Goal: Task Accomplishment & Management: Manage account settings

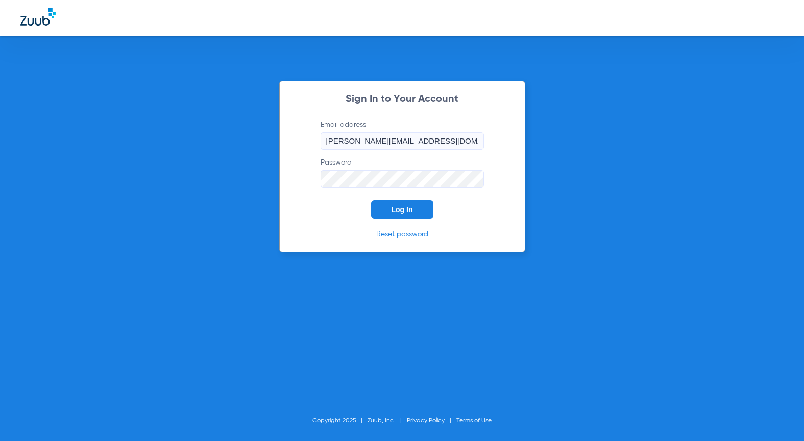
click at [379, 206] on button "Log In" at bounding box center [402, 209] width 62 height 18
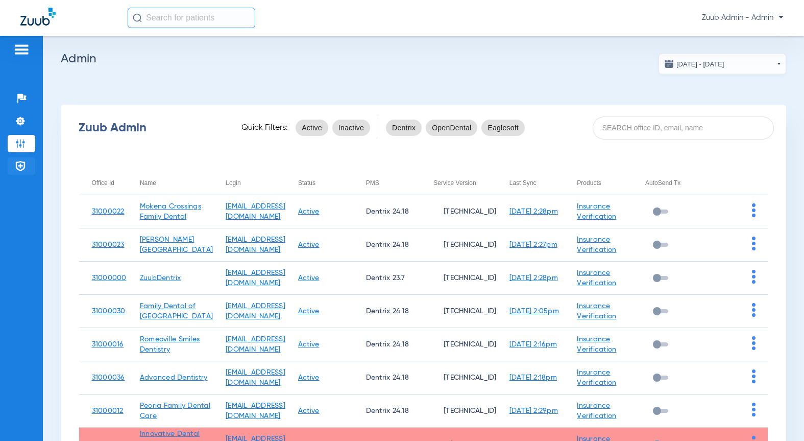
click at [18, 170] on img at bounding box center [20, 166] width 10 height 10
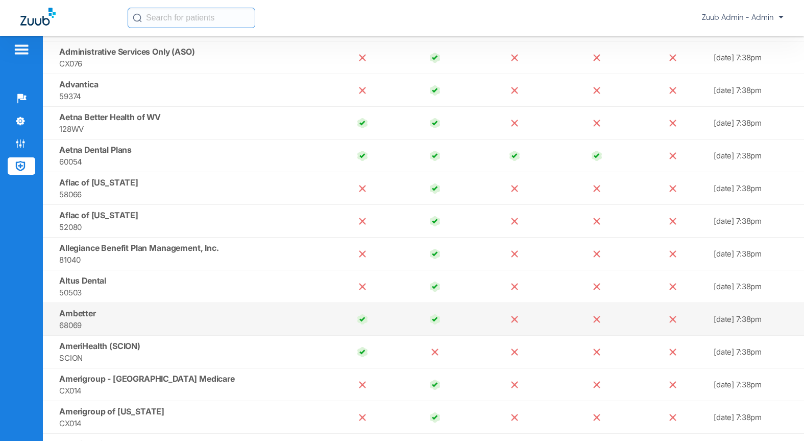
scroll to position [269, 0]
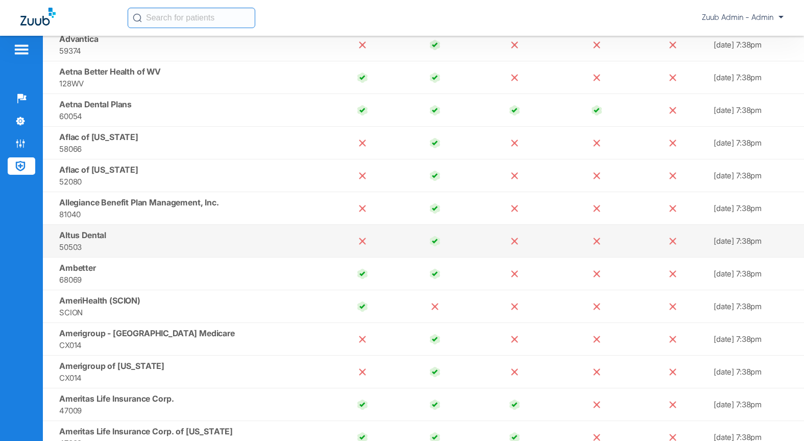
click at [300, 246] on span "50503" at bounding box center [190, 247] width 263 height 12
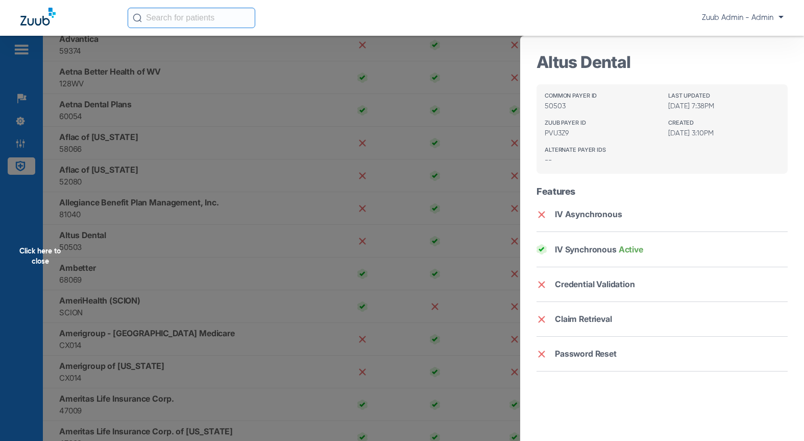
click at [188, 255] on div "Click here to close" at bounding box center [402, 256] width 804 height 441
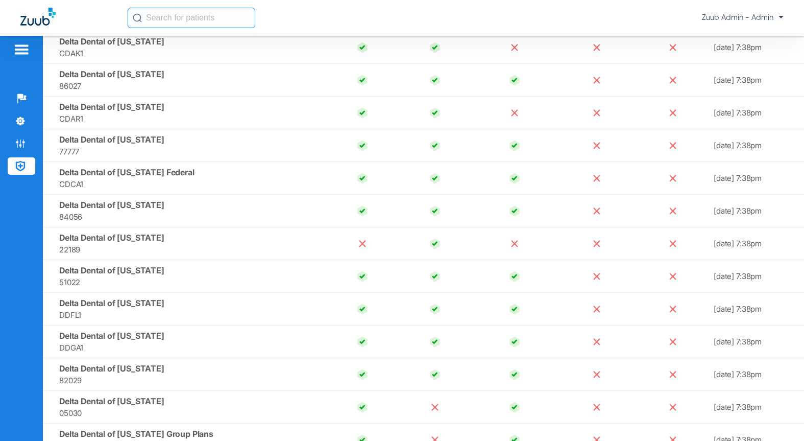
scroll to position [2991, 0]
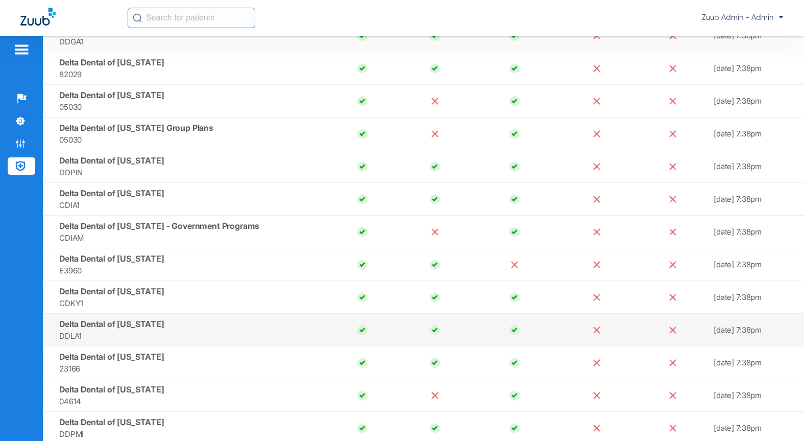
click at [183, 320] on td "Delta Dental of Louisiana DDLA1" at bounding box center [184, 330] width 283 height 33
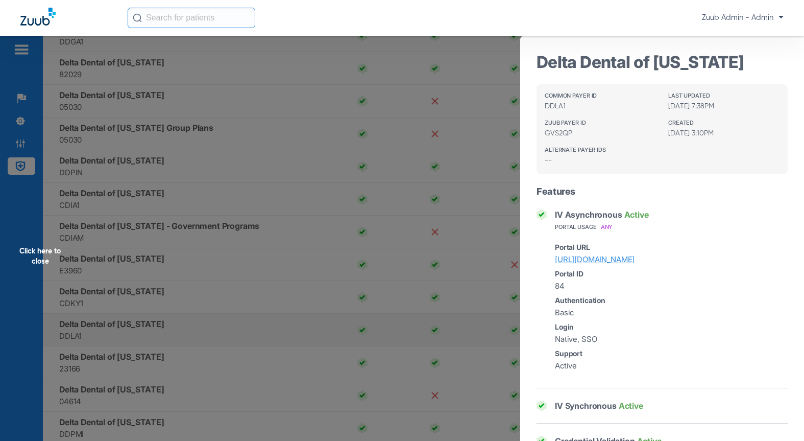
click at [183, 320] on div "Click here to close" at bounding box center [402, 256] width 804 height 441
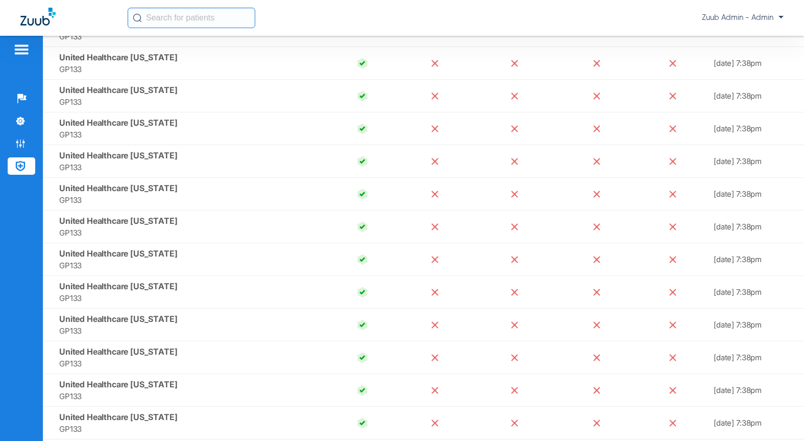
scroll to position [9924, 0]
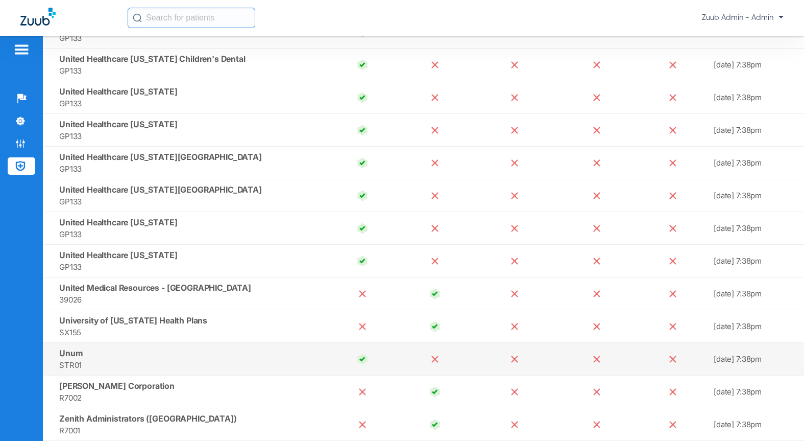
click at [211, 355] on td "Unum STR01" at bounding box center [184, 359] width 283 height 33
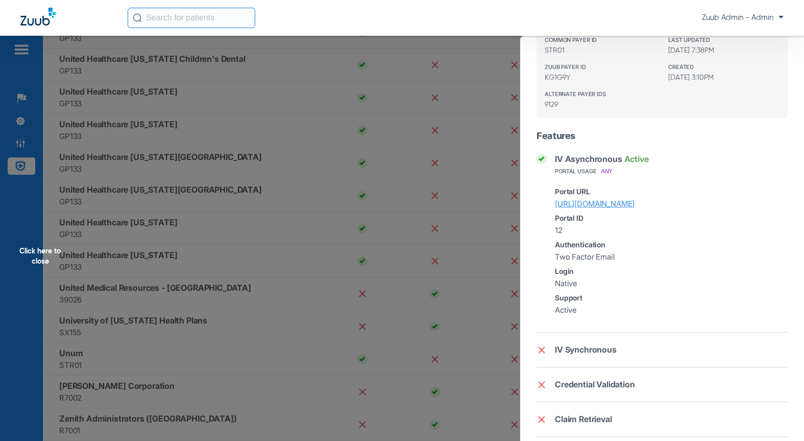
scroll to position [0, 0]
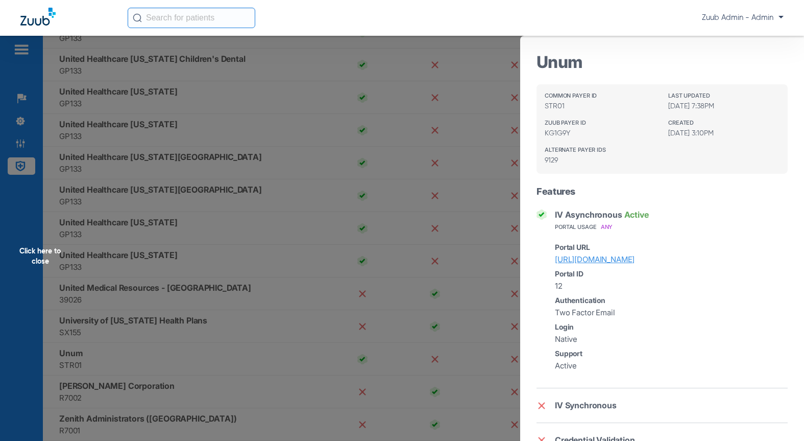
click at [308, 305] on div "Click here to close" at bounding box center [402, 256] width 804 height 441
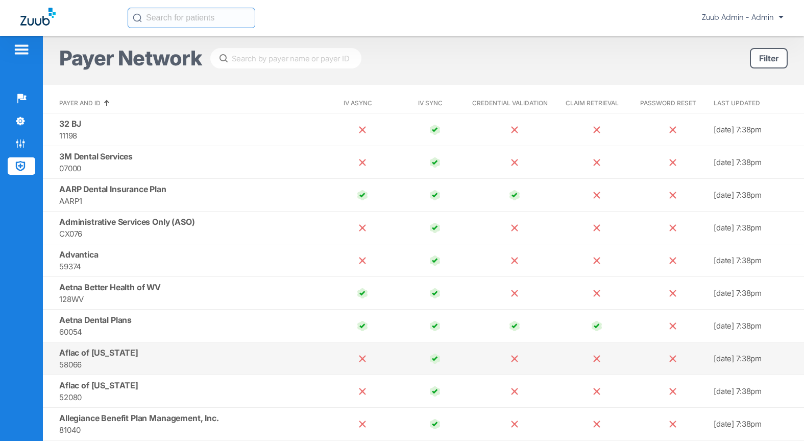
scroll to position [65, 0]
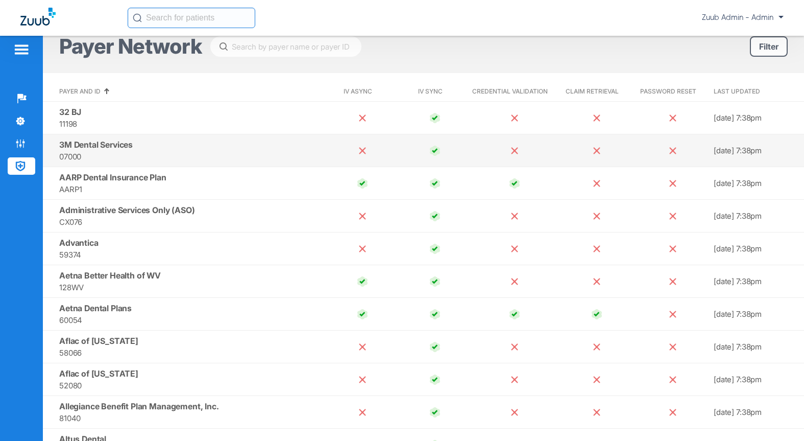
click at [233, 149] on td "3M Dental Services 07000" at bounding box center [184, 150] width 283 height 33
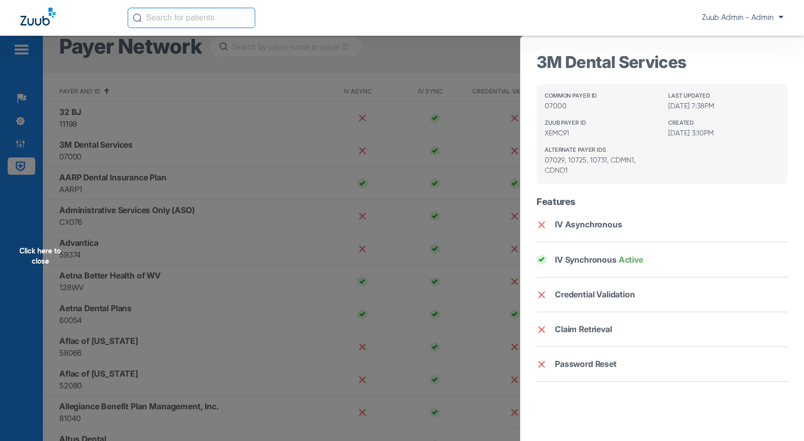
click at [326, 219] on div "Click here to close" at bounding box center [402, 256] width 804 height 441
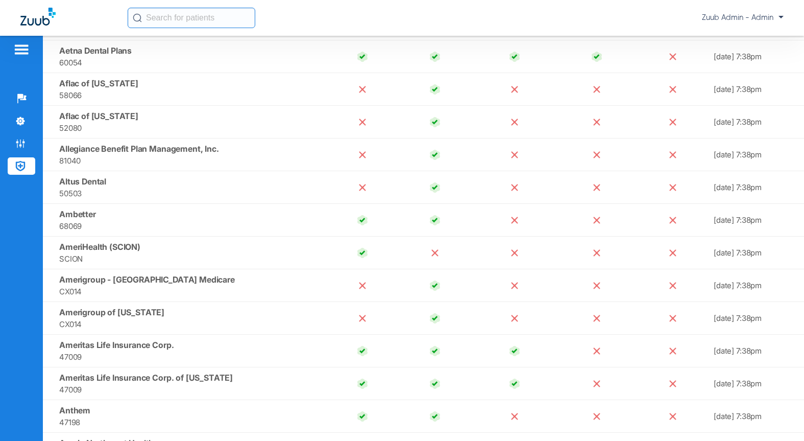
scroll to position [0, 0]
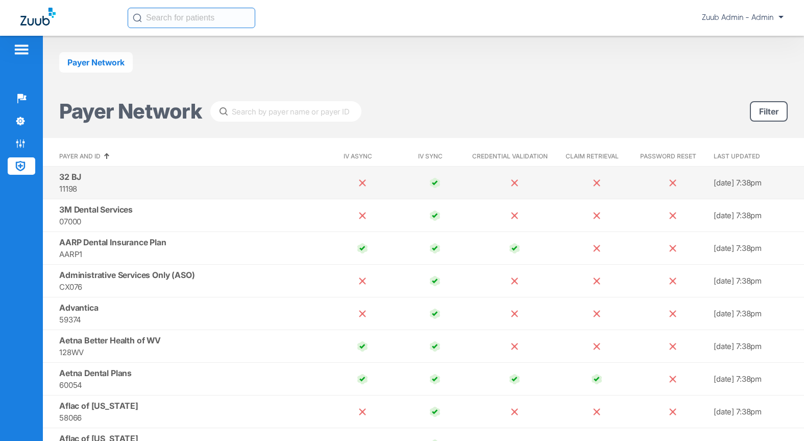
click at [65, 188] on span "11198" at bounding box center [190, 189] width 263 height 12
drag, startPoint x: 57, startPoint y: 191, endPoint x: 79, endPoint y: 190, distance: 21.5
click at [79, 190] on td "32 BJ 11198" at bounding box center [184, 183] width 283 height 33
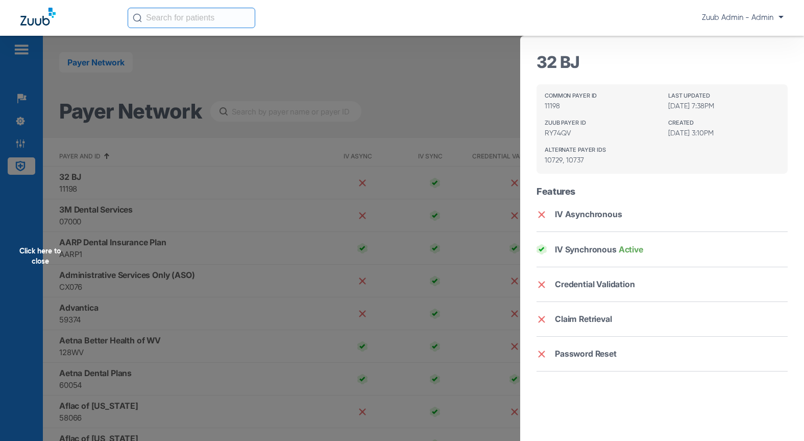
drag, startPoint x: 670, startPoint y: 132, endPoint x: 725, endPoint y: 134, distance: 55.7
click at [725, 134] on div "Created 07/22/25, 3:10PM" at bounding box center [724, 129] width 111 height 19
click at [271, 211] on div "Click here to close" at bounding box center [402, 256] width 804 height 441
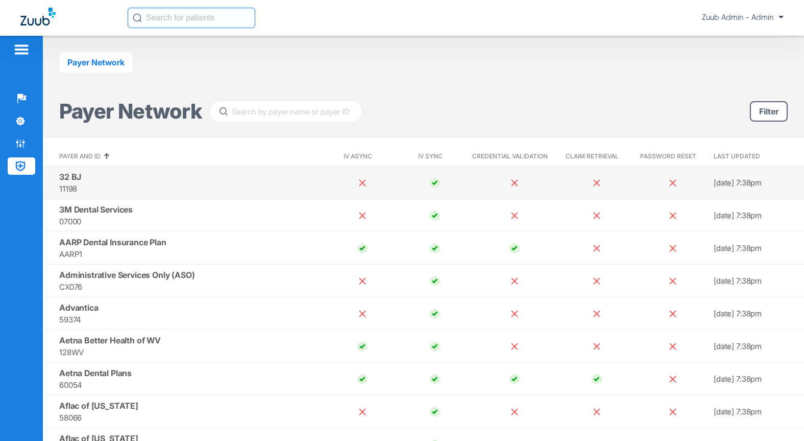
click at [170, 178] on td "32 BJ 11198" at bounding box center [184, 183] width 283 height 33
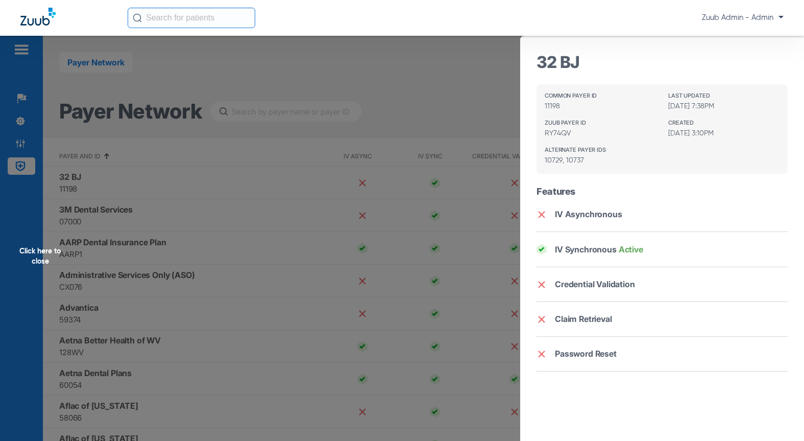
click at [288, 186] on div "Click here to close" at bounding box center [402, 256] width 804 height 441
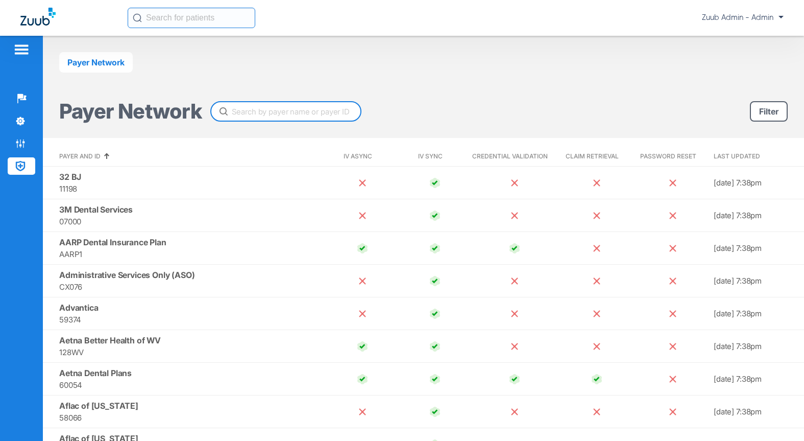
click at [287, 112] on input "text" at bounding box center [285, 111] width 151 height 20
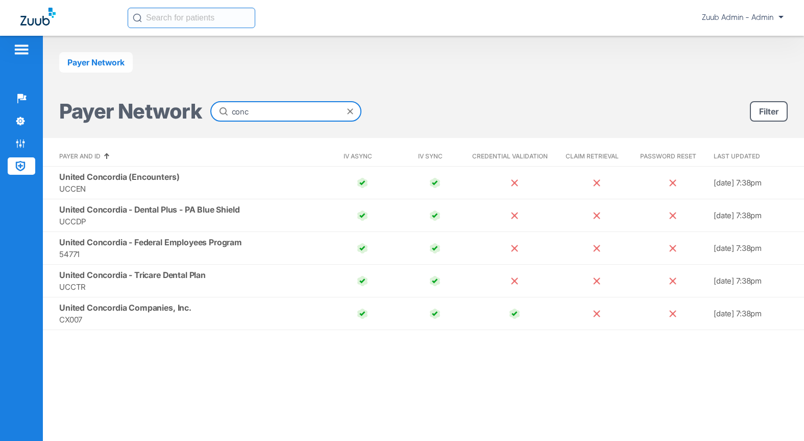
type input "conc"
click at [350, 110] on span at bounding box center [350, 111] width 6 height 6
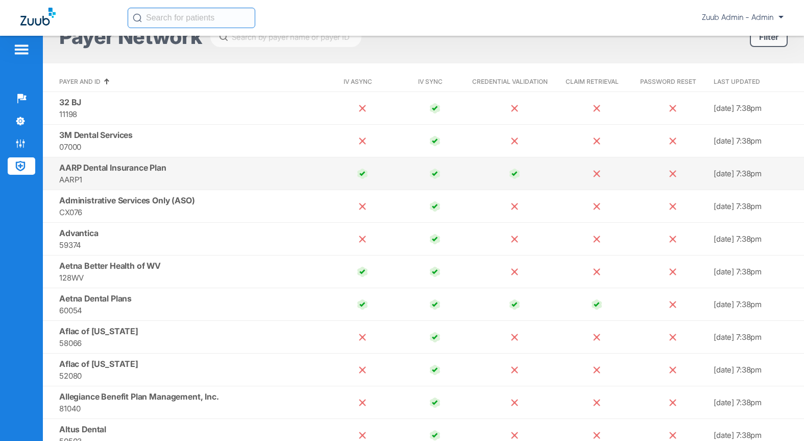
scroll to position [93, 0]
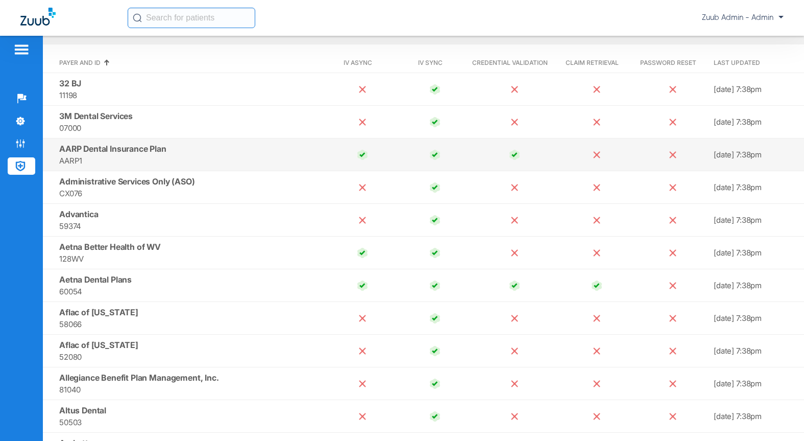
click at [168, 153] on td "AARP Dental Insurance Plan AARP1" at bounding box center [184, 154] width 283 height 33
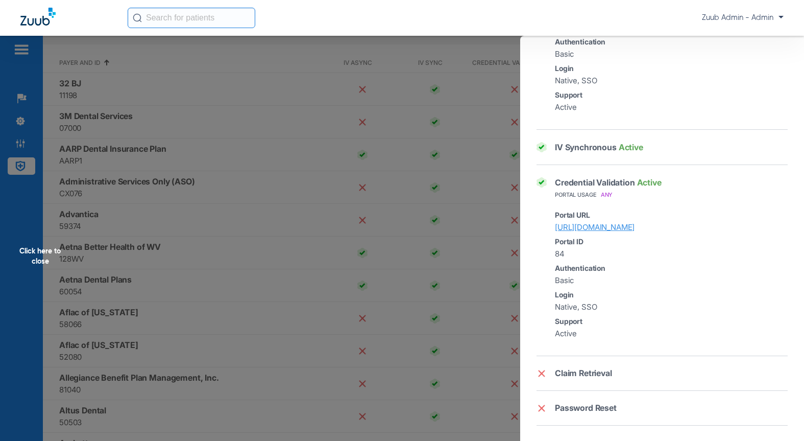
scroll to position [0, 0]
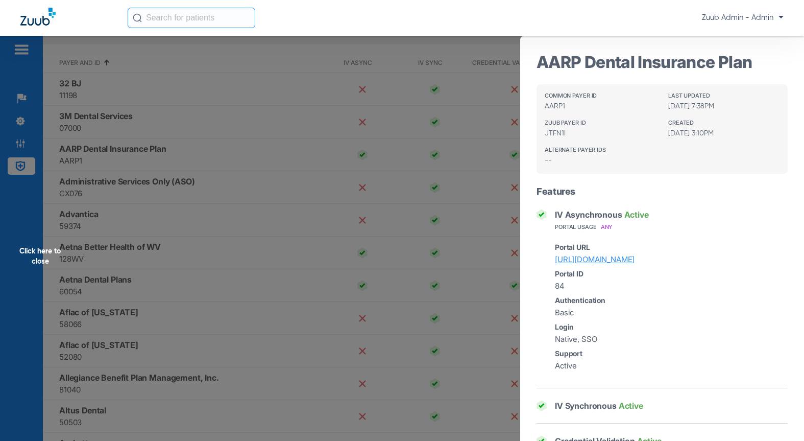
click at [255, 204] on div "Click here to close" at bounding box center [402, 256] width 804 height 441
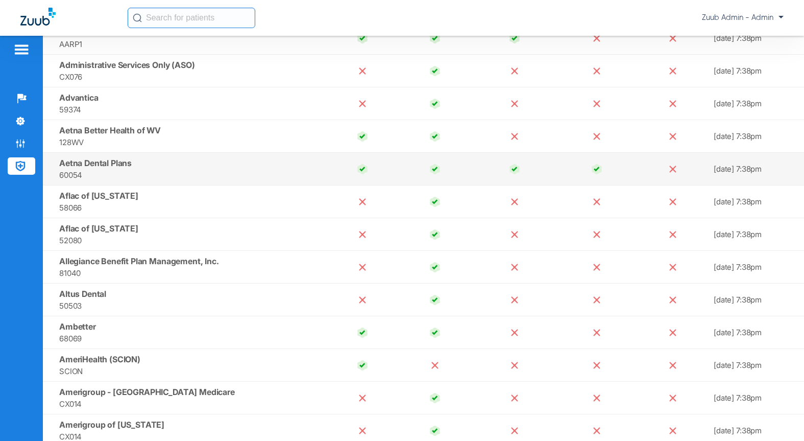
scroll to position [211, 0]
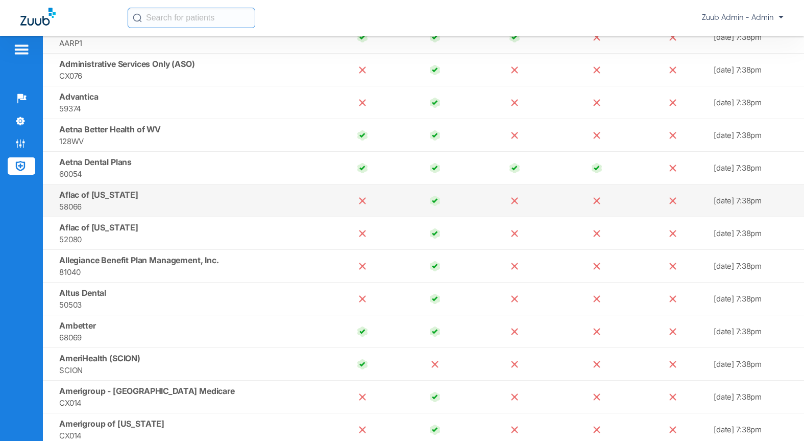
click at [161, 198] on td "Aflac of Georgia 58066" at bounding box center [184, 200] width 283 height 33
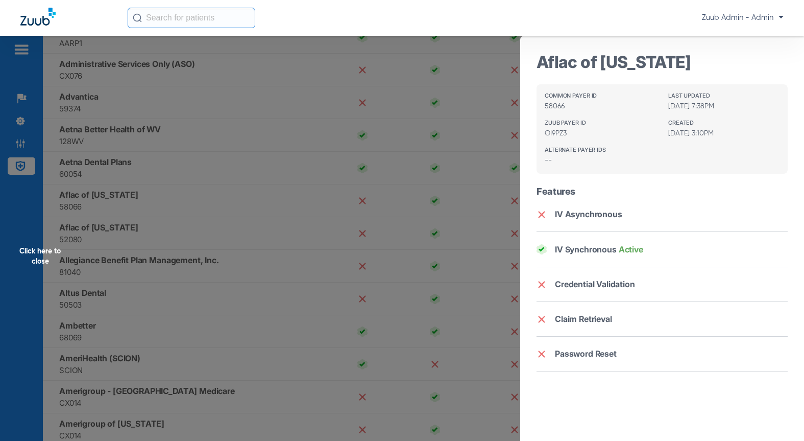
click at [142, 230] on div "Click here to close" at bounding box center [402, 256] width 804 height 441
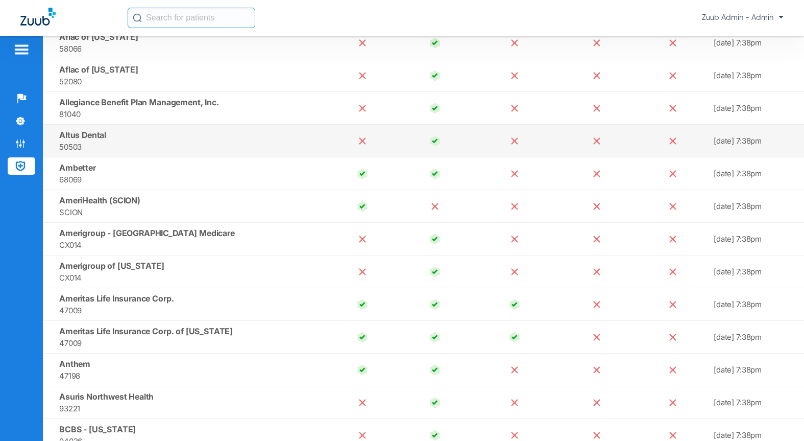
scroll to position [370, 0]
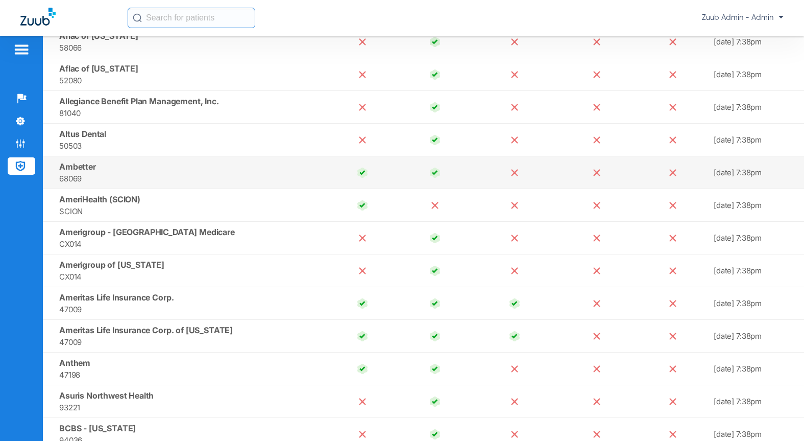
click at [173, 180] on span "68069" at bounding box center [190, 179] width 263 height 12
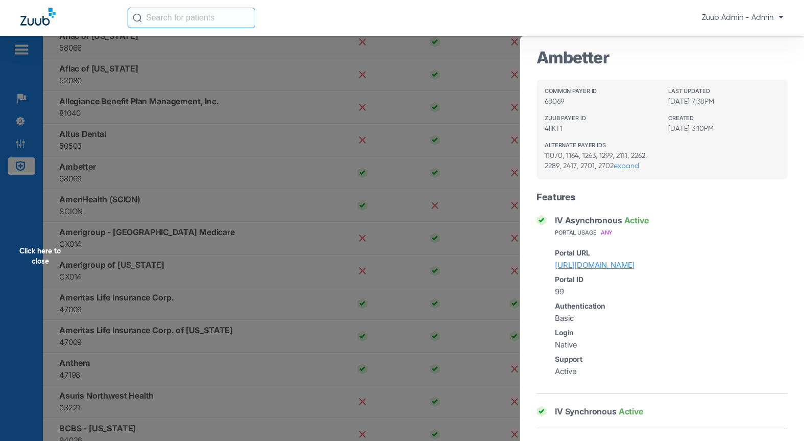
scroll to position [0, 0]
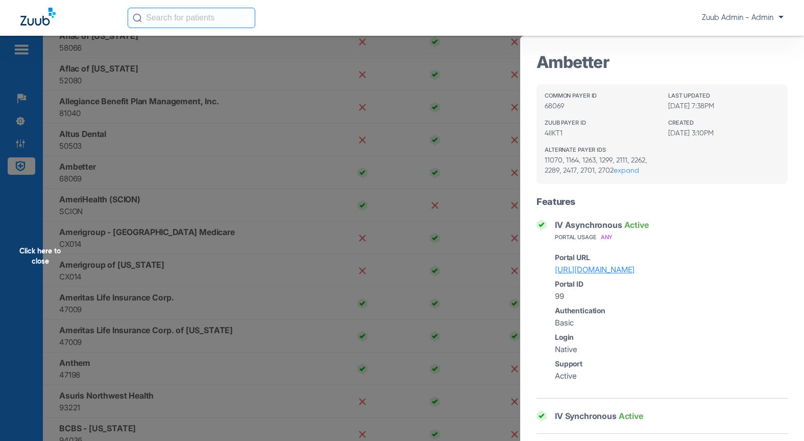
click at [324, 279] on div "Click here to close" at bounding box center [402, 256] width 804 height 441
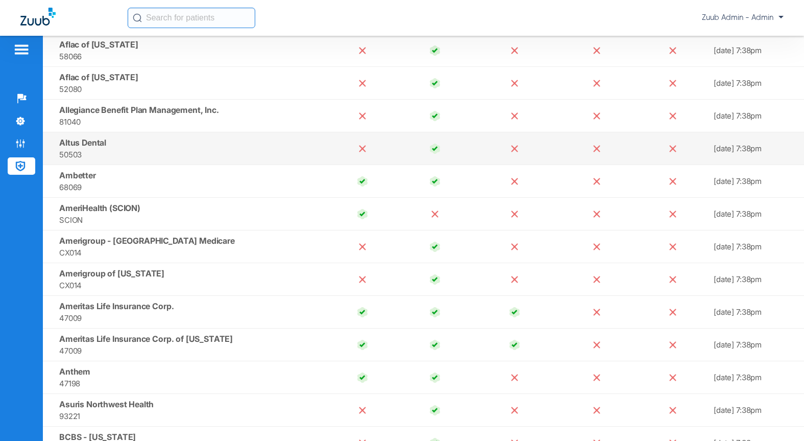
scroll to position [362, 0]
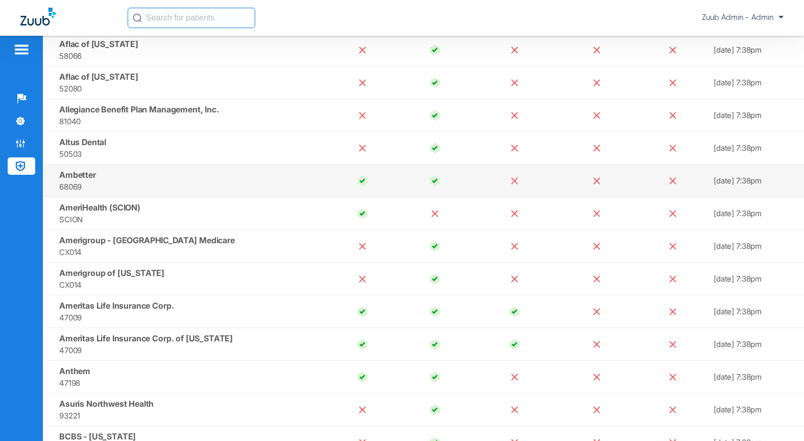
click at [254, 186] on span "68069" at bounding box center [190, 187] width 263 height 12
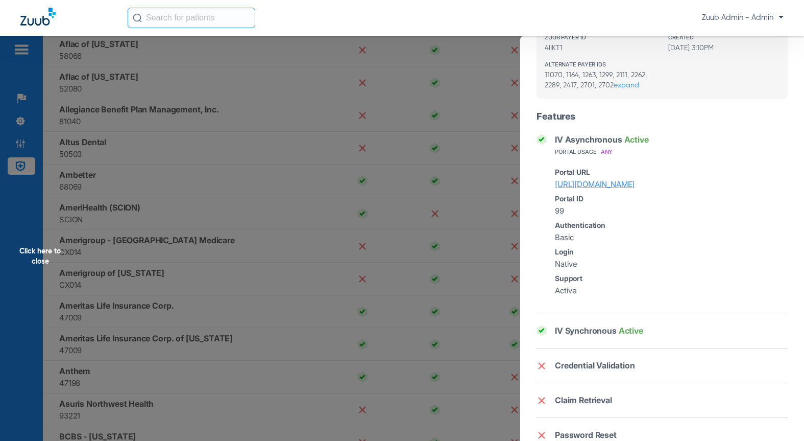
scroll to position [0, 0]
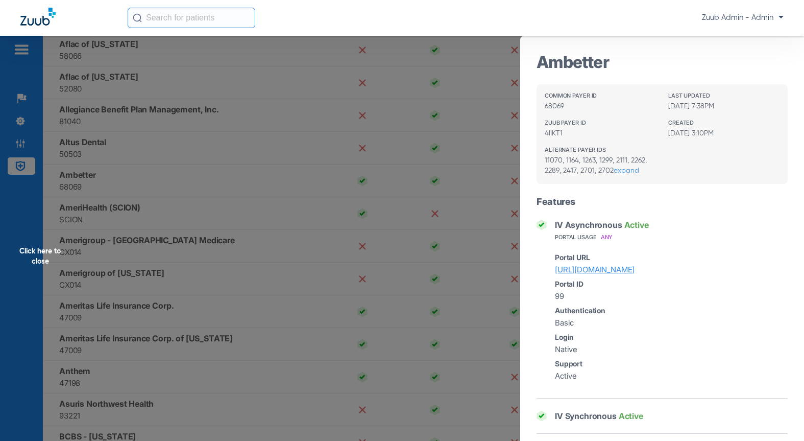
click at [247, 267] on div "Click here to close" at bounding box center [402, 256] width 804 height 441
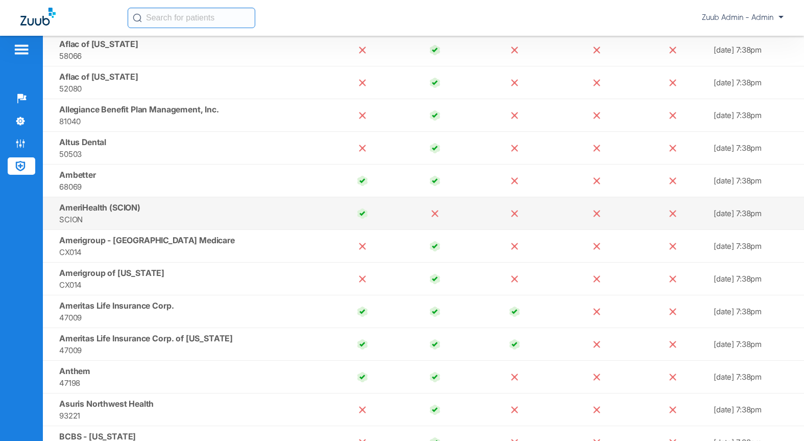
click at [190, 204] on td "AmeriHealth (SCION) SCION" at bounding box center [184, 213] width 283 height 33
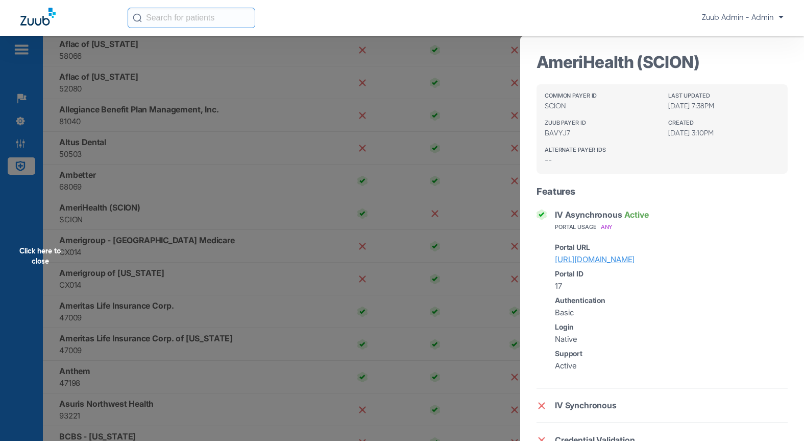
click at [198, 217] on div "Click here to close" at bounding box center [402, 256] width 804 height 441
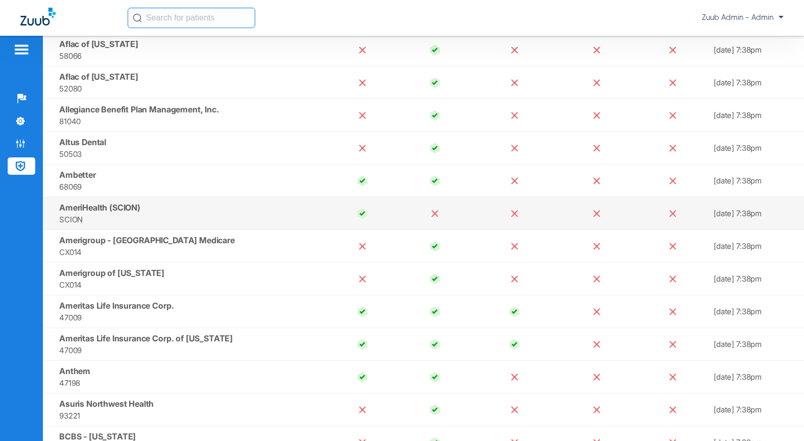
drag, startPoint x: 156, startPoint y: 210, endPoint x: 65, endPoint y: 205, distance: 91.1
click at [172, 209] on td "AmeriHealth (SCION) SCION" at bounding box center [184, 213] width 283 height 33
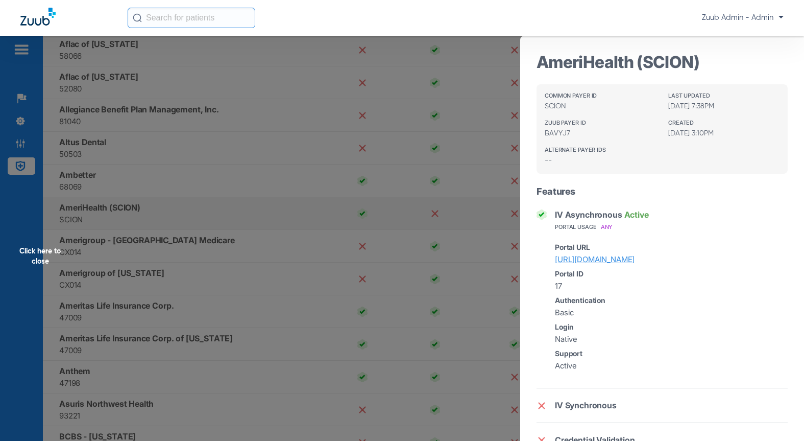
click at [172, 209] on div "Click here to close" at bounding box center [402, 256] width 804 height 441
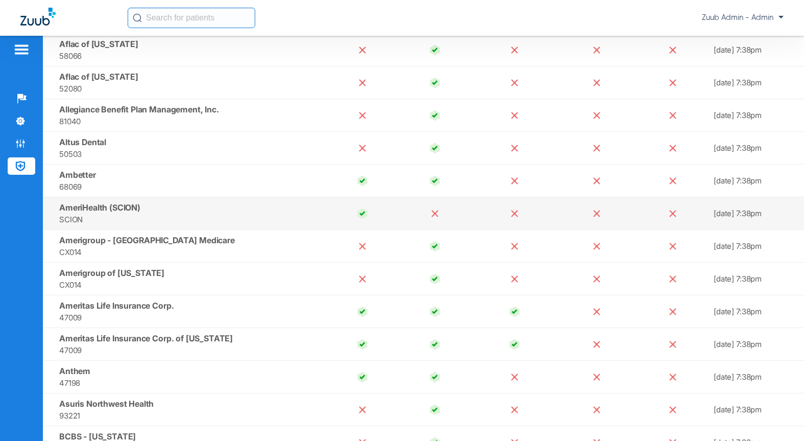
drag, startPoint x: 60, startPoint y: 204, endPoint x: 143, endPoint y: 208, distance: 83.3
click at [143, 208] on td "AmeriHealth (SCION) SCION" at bounding box center [184, 213] width 283 height 33
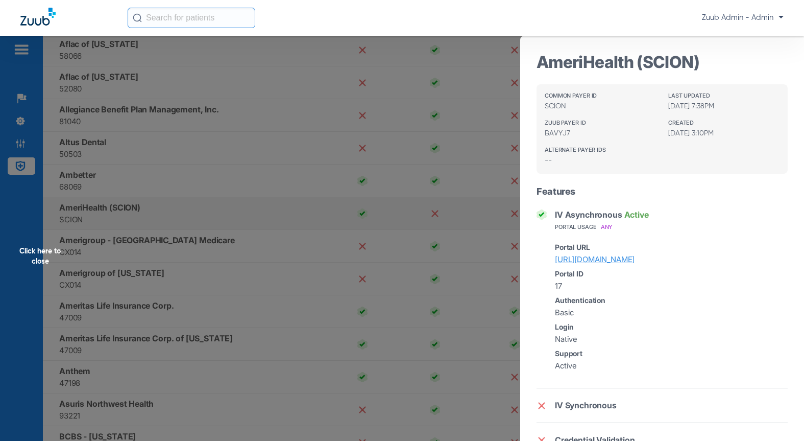
copy span "AmeriHealth (SCION)"
drag, startPoint x: 661, startPoint y: 62, endPoint x: 540, endPoint y: 67, distance: 120.6
click at [540, 67] on h3 "AmeriHealth (SCION)" at bounding box center [662, 62] width 251 height 20
copy h3 "AmeriHealth (SCION)"
click at [248, 191] on div "Click here to close" at bounding box center [402, 256] width 804 height 441
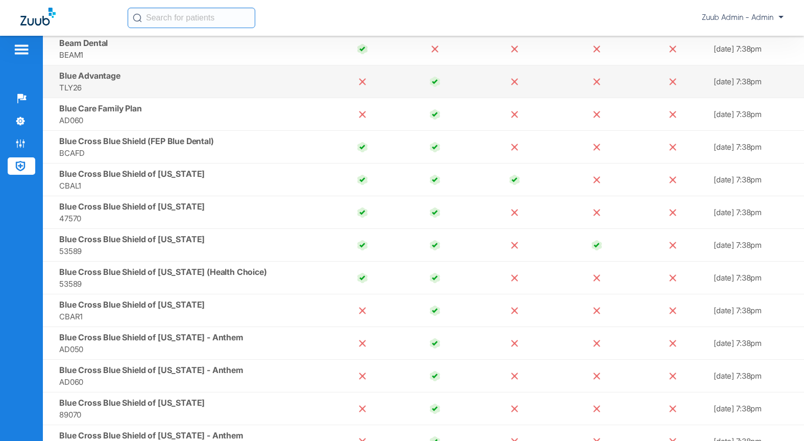
scroll to position [796, 0]
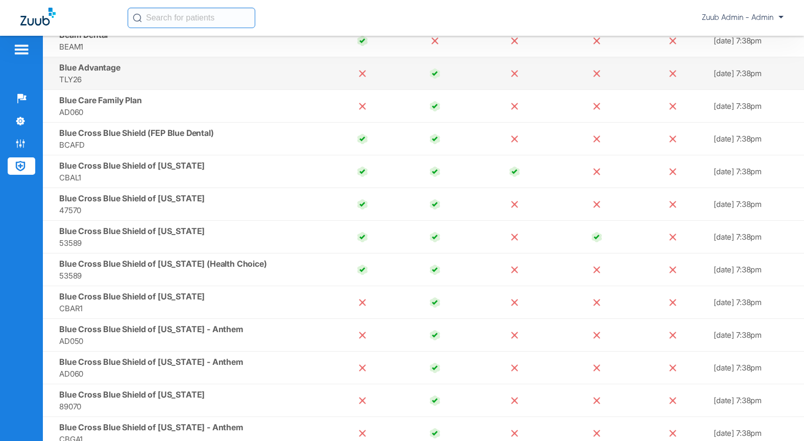
click at [230, 147] on span "BCAFD" at bounding box center [190, 145] width 263 height 12
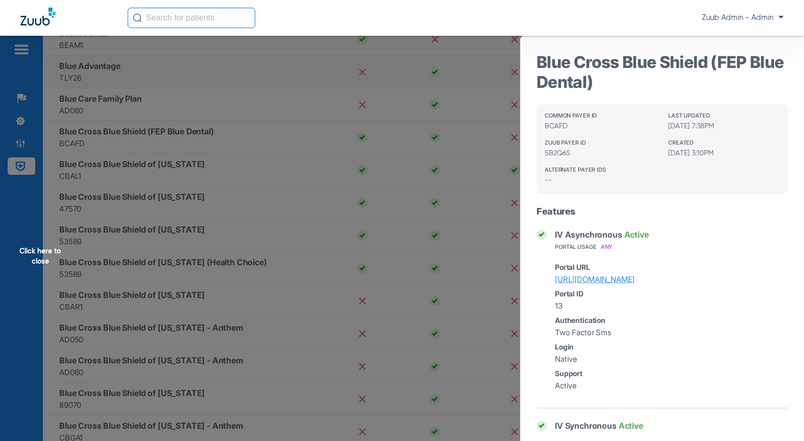
scroll to position [798, 0]
click at [611, 281] on link "https://bcbsfepdental.com" at bounding box center [671, 279] width 233 height 12
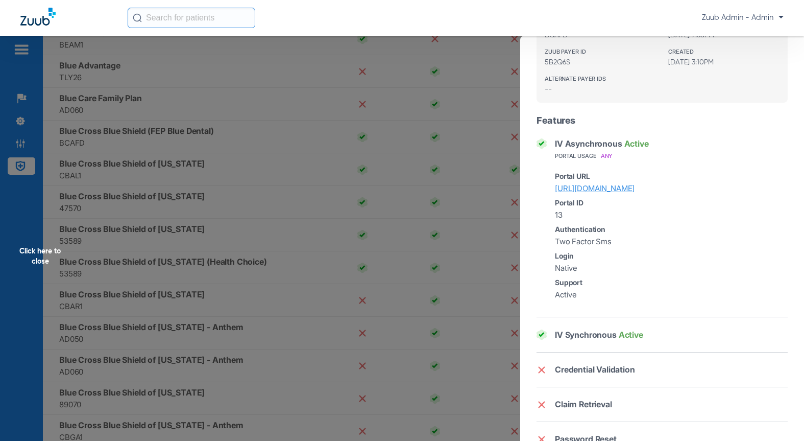
scroll to position [122, 0]
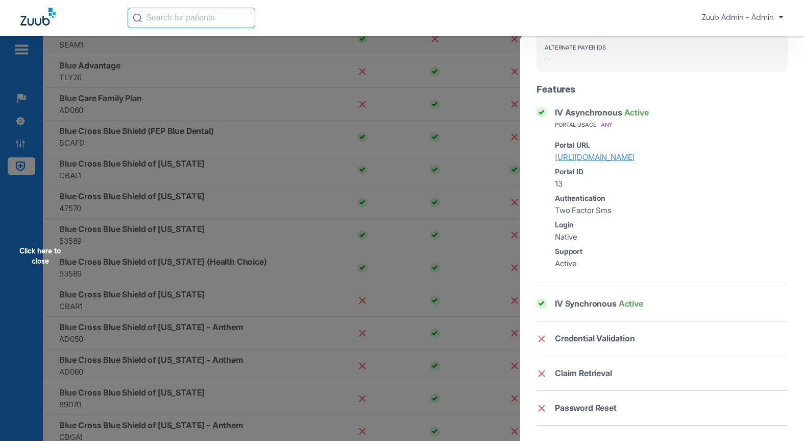
click at [335, 193] on div "Click here to close" at bounding box center [402, 256] width 804 height 441
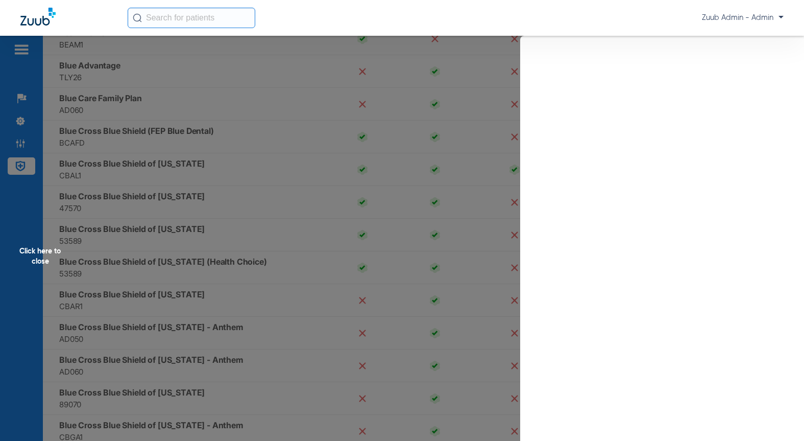
scroll to position [0, 0]
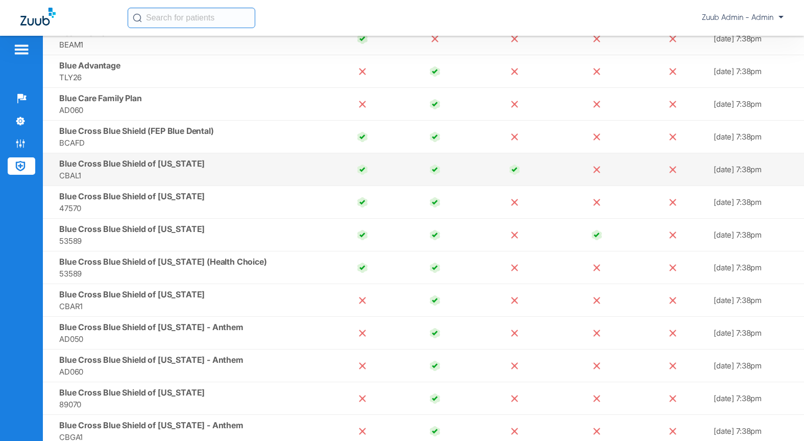
click at [264, 170] on span "CBAL1" at bounding box center [190, 176] width 263 height 12
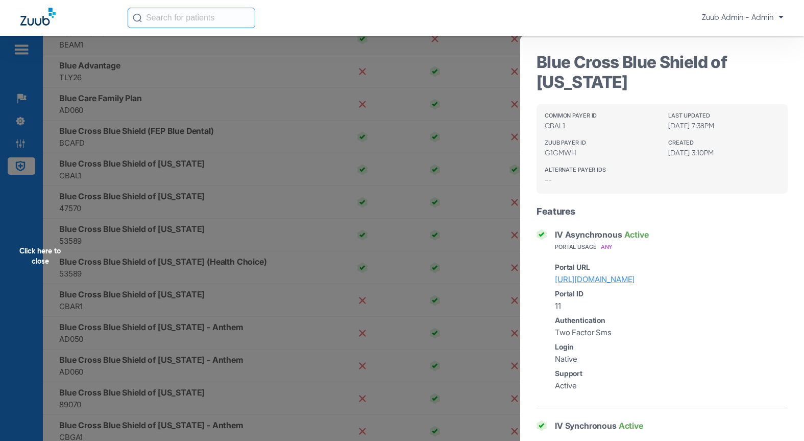
click at [232, 170] on div "Click here to close" at bounding box center [402, 256] width 804 height 441
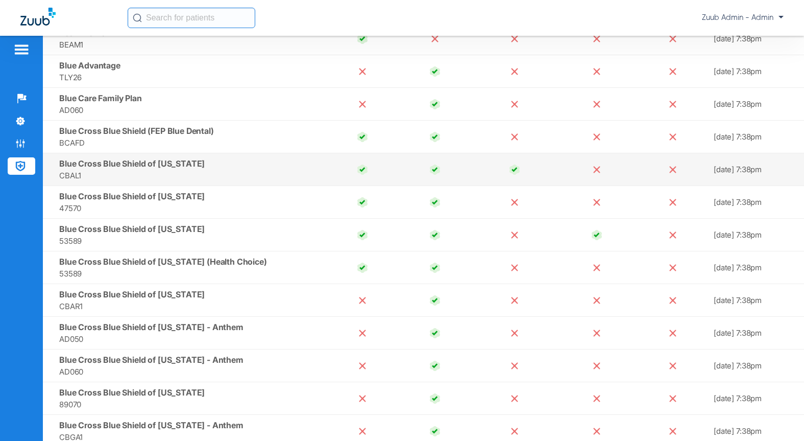
click at [297, 159] on td "Blue Cross Blue Shield of Alabama CBAL1" at bounding box center [184, 169] width 283 height 33
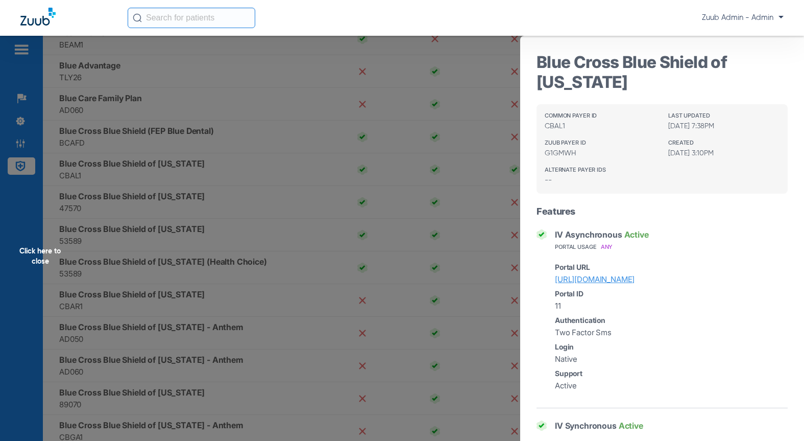
click at [238, 183] on div "Click here to close" at bounding box center [402, 256] width 804 height 441
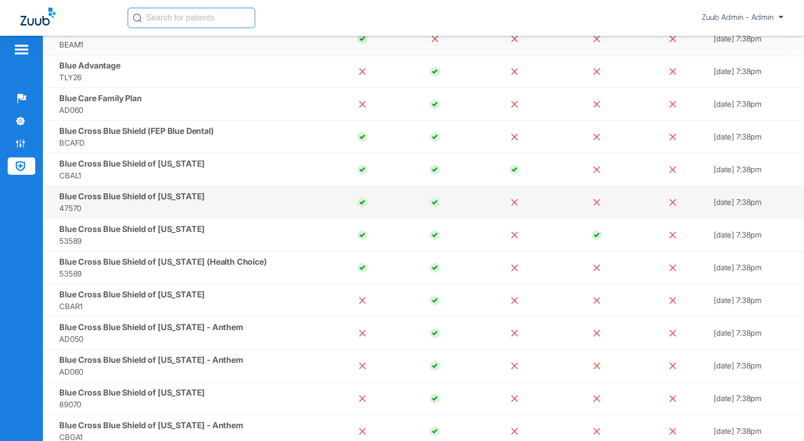
click at [249, 195] on td "Blue Cross Blue Shield of Alaska 47570" at bounding box center [184, 202] width 283 height 33
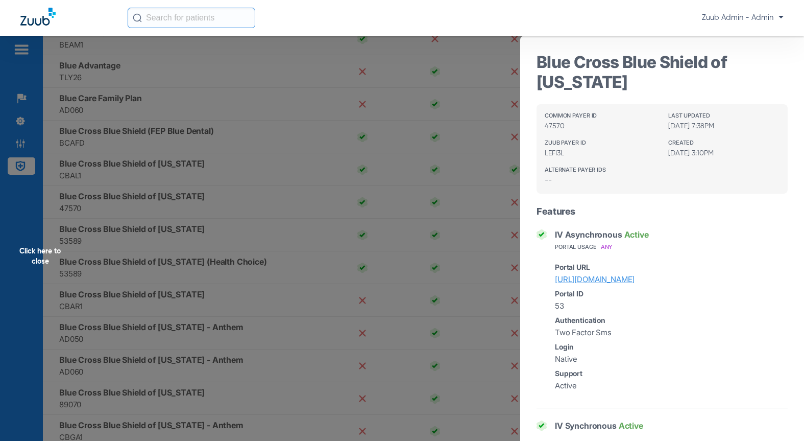
click at [302, 229] on div "Click here to close" at bounding box center [402, 256] width 804 height 441
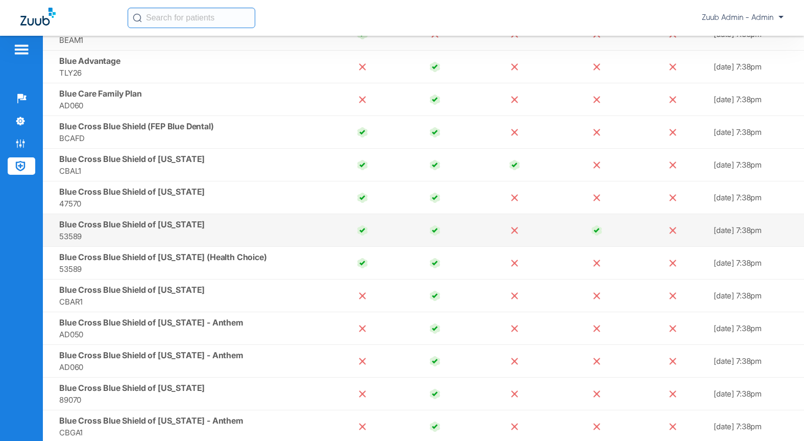
scroll to position [812, 0]
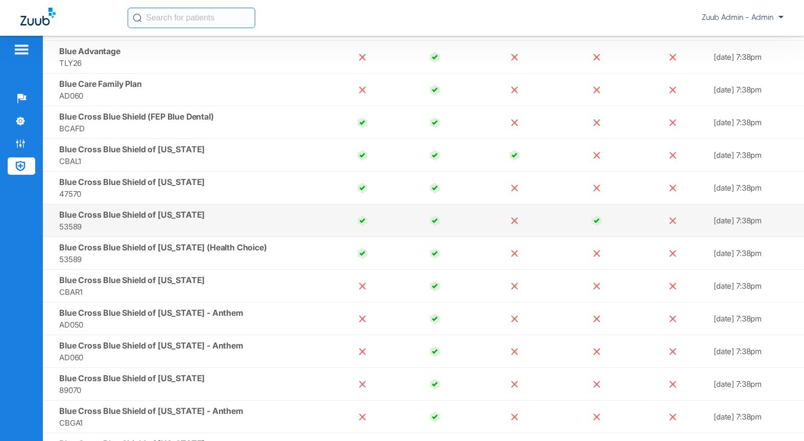
click at [198, 218] on td "Blue Cross Blue Shield of Arizona 53589" at bounding box center [184, 220] width 283 height 33
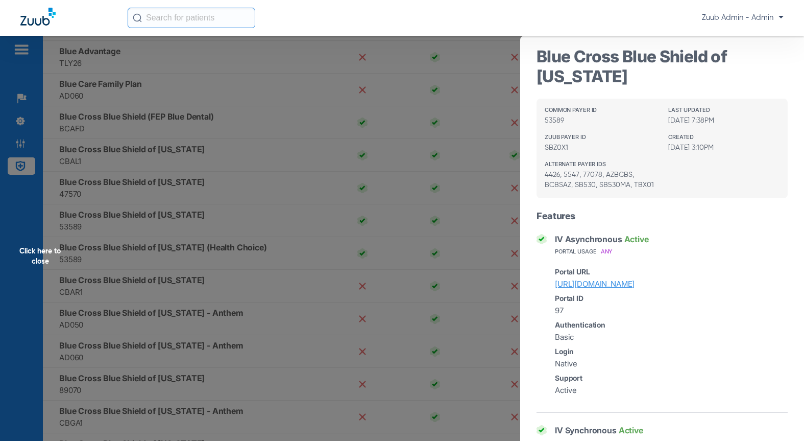
scroll to position [8, 0]
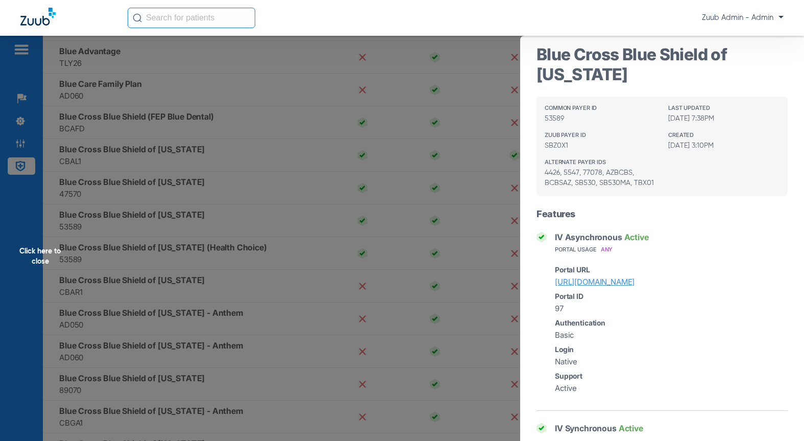
drag, startPoint x: 691, startPoint y: 304, endPoint x: 31, endPoint y: 169, distance: 673.7
drag, startPoint x: 609, startPoint y: 78, endPoint x: 523, endPoint y: 54, distance: 89.1
click at [523, 54] on div "Blue Cross Blue Shield of Arizona Common Payer ID 53589 Last Updated 10/01/25, …" at bounding box center [662, 406] width 284 height 756
copy h3 "Blue Cross Blue Shield of [US_STATE]"
click at [214, 112] on div "Click here to close" at bounding box center [402, 256] width 804 height 441
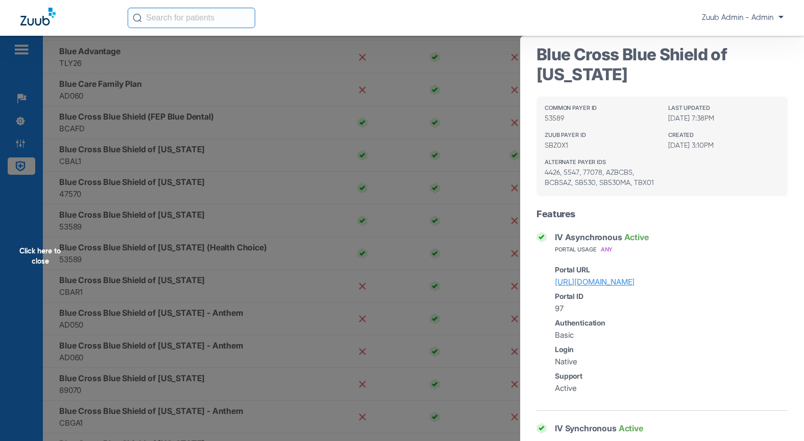
scroll to position [0, 0]
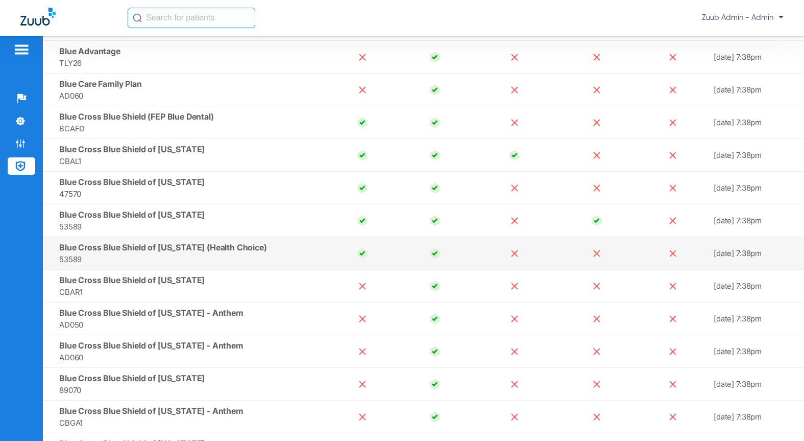
click at [119, 253] on td "Blue Cross Blue Shield of Arizona (Health Choice) 53589" at bounding box center [184, 253] width 283 height 33
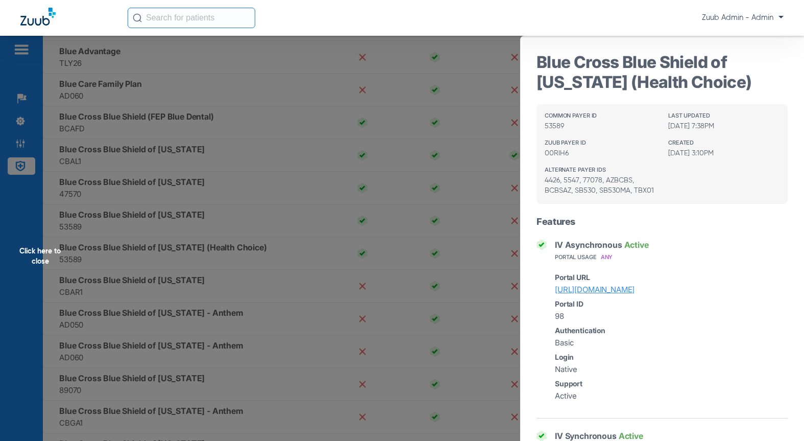
click at [189, 263] on div "Click here to close" at bounding box center [402, 256] width 804 height 441
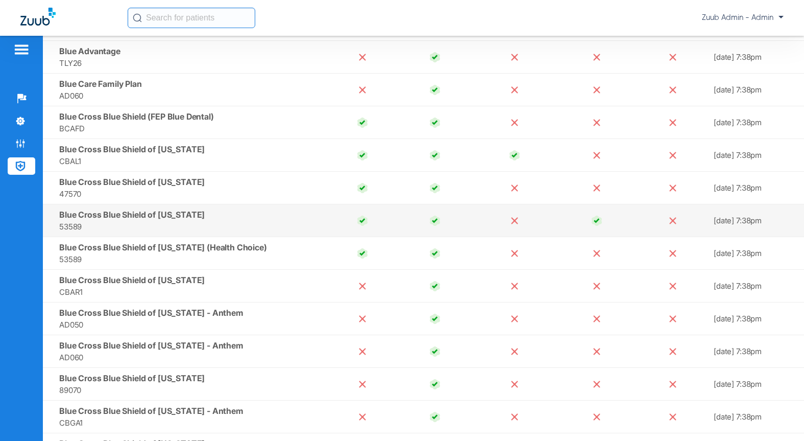
drag, startPoint x: 179, startPoint y: 214, endPoint x: 55, endPoint y: 212, distance: 124.1
click at [55, 212] on td "Blue Cross Blue Shield of Arizona 53589" at bounding box center [184, 220] width 283 height 33
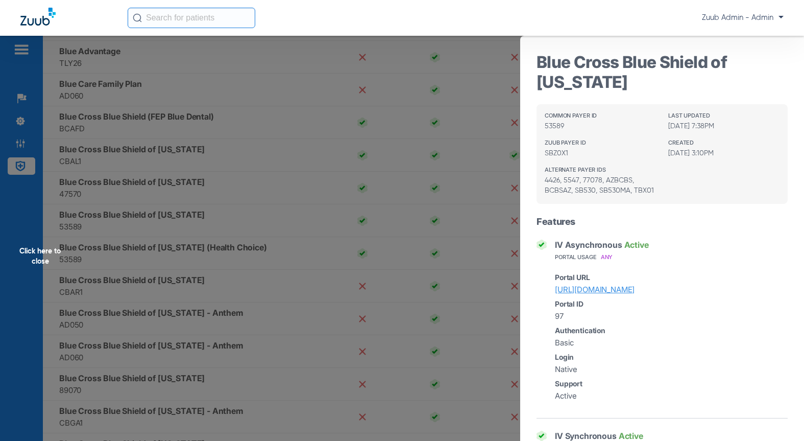
click at [754, 250] on div "IV Asynchronous Active" at bounding box center [662, 245] width 251 height 10
copy link "https://azbluedentalprovider.dominionnational.com"
click at [301, 246] on div "Click here to close" at bounding box center [402, 256] width 804 height 441
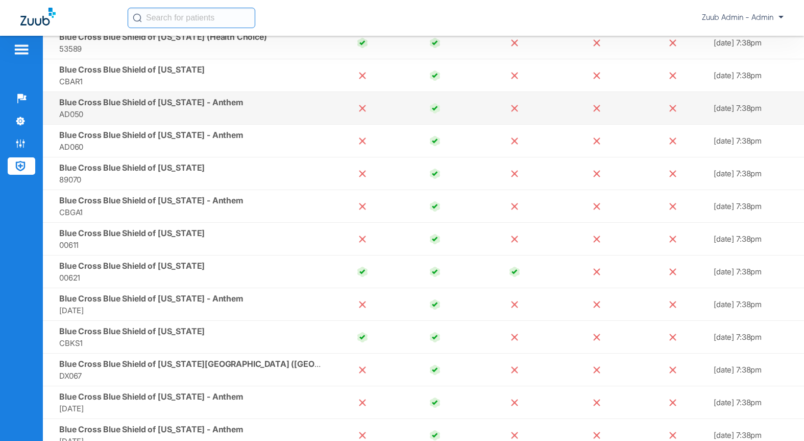
scroll to position [1022, 0]
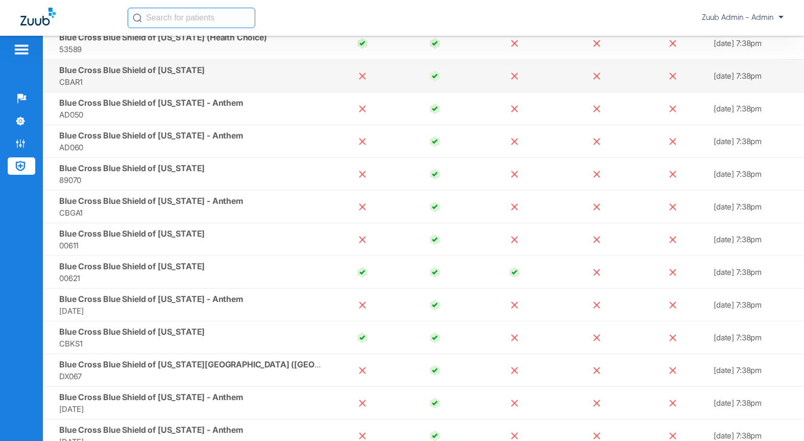
click at [207, 72] on td "Blue Cross Blue Shield of Arkansas CBAR1" at bounding box center [184, 76] width 283 height 33
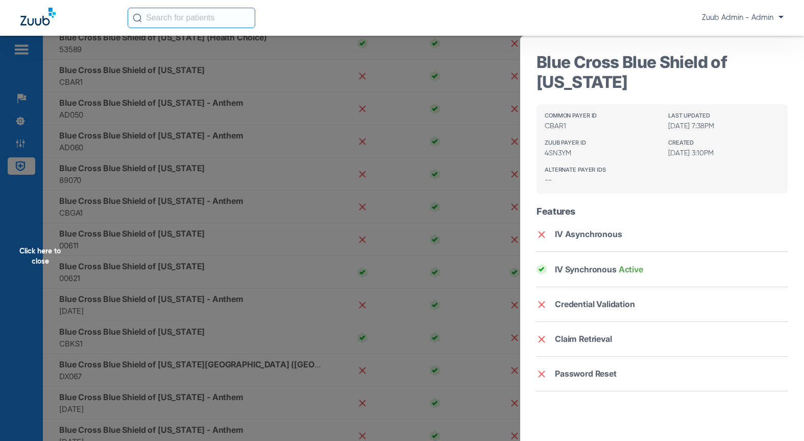
drag, startPoint x: 617, startPoint y: 82, endPoint x: 538, endPoint y: 64, distance: 81.2
click at [538, 64] on h3 "Blue Cross Blue Shield of [US_STATE]" at bounding box center [662, 72] width 251 height 40
copy h3 "Blue Cross Blue Shield of [US_STATE]"
click at [200, 167] on div "Click here to close" at bounding box center [402, 256] width 804 height 441
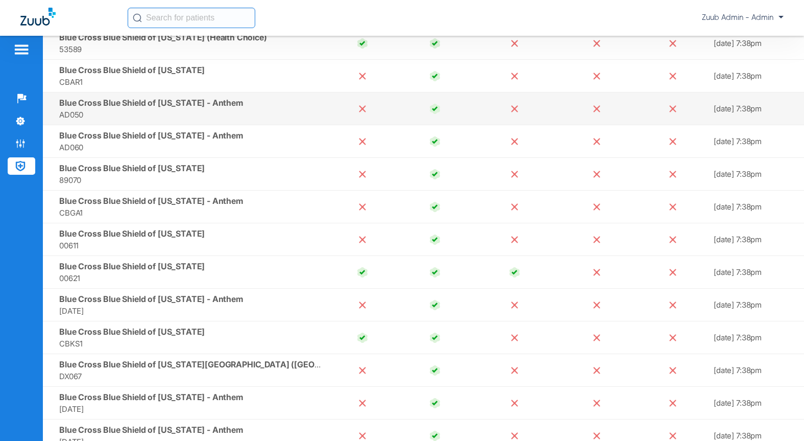
click at [247, 105] on td "Blue Cross Blue Shield of Colorado - Anthem AD050" at bounding box center [184, 108] width 283 height 33
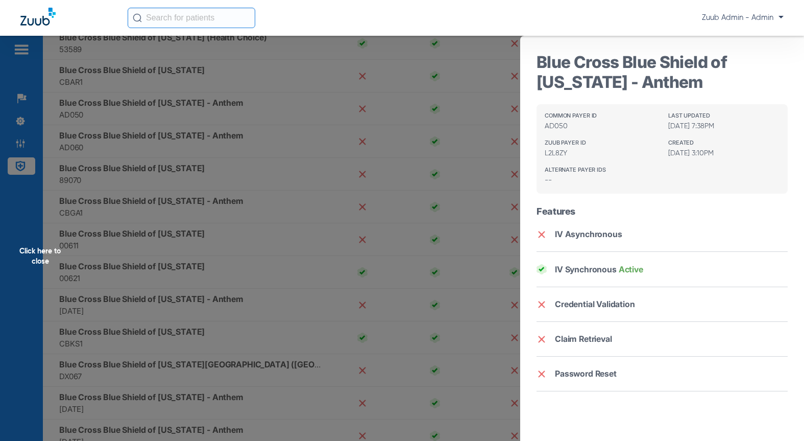
click at [259, 191] on div "Click here to close" at bounding box center [402, 256] width 804 height 441
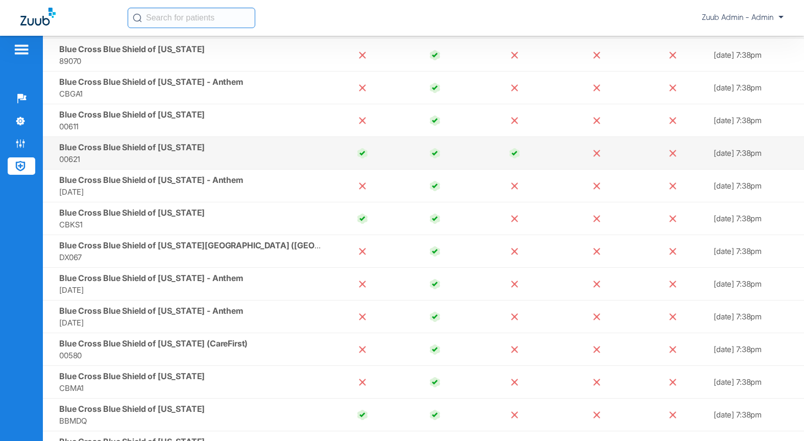
scroll to position [1154, 0]
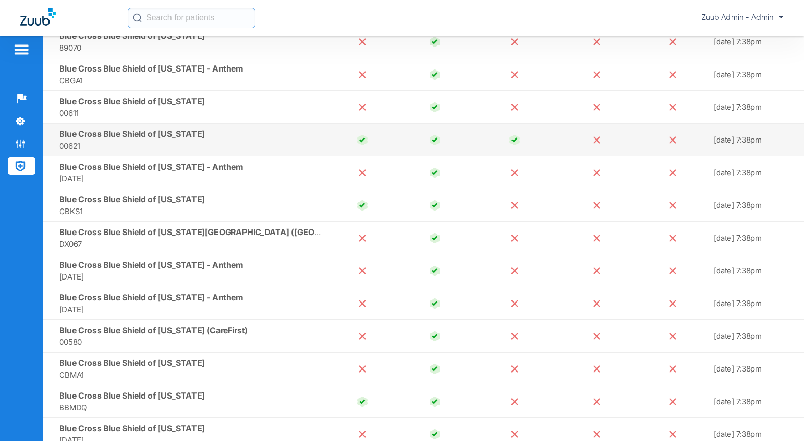
click at [274, 151] on span "00621" at bounding box center [190, 146] width 263 height 12
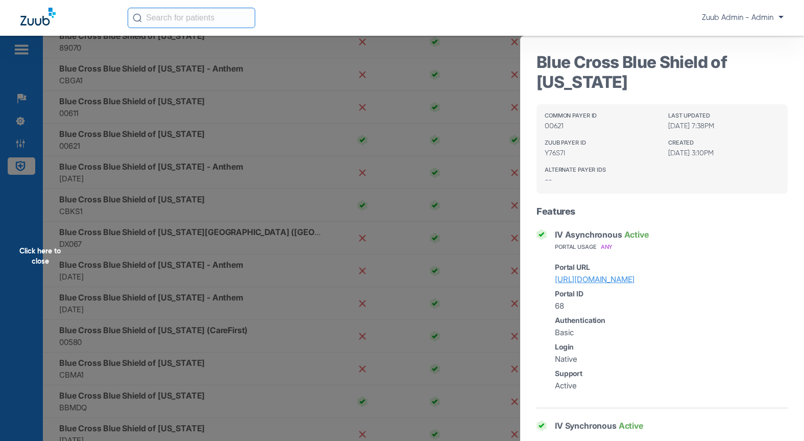
click at [150, 136] on div "Click here to close" at bounding box center [402, 256] width 804 height 441
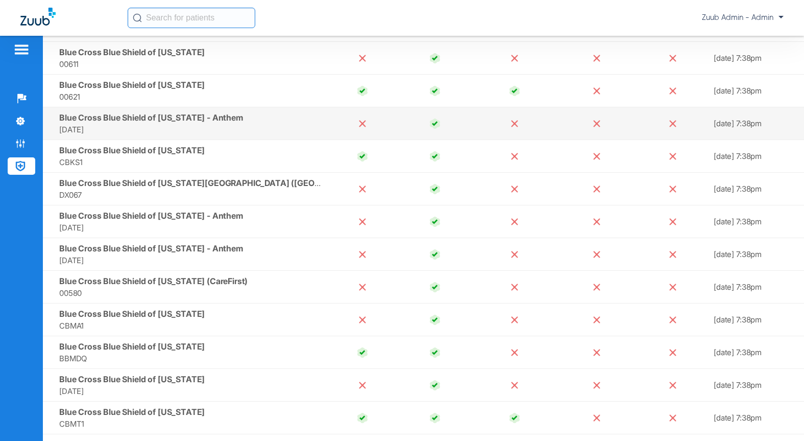
scroll to position [1215, 0]
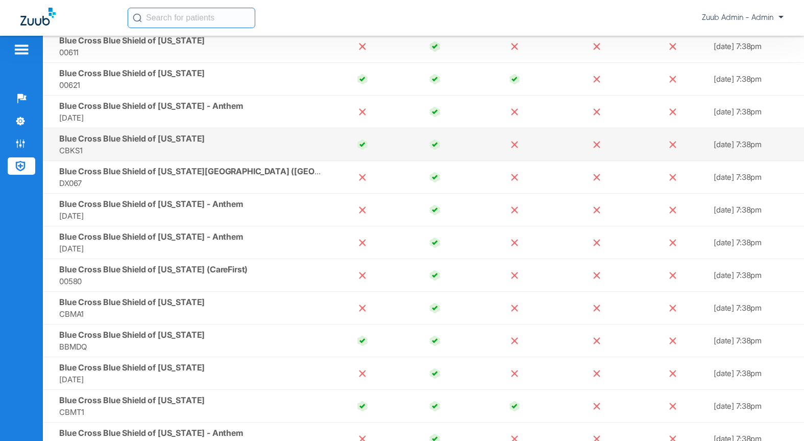
click at [328, 157] on td at bounding box center [362, 144] width 73 height 33
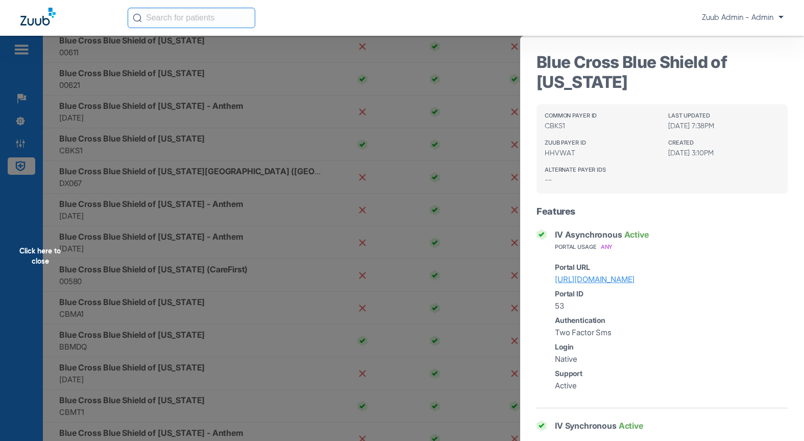
click at [184, 190] on div "Click here to close" at bounding box center [402, 256] width 804 height 441
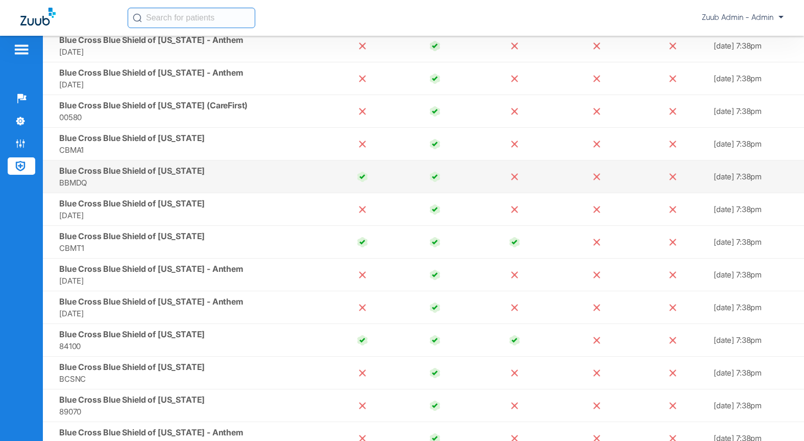
scroll to position [1380, 0]
click at [257, 177] on span "BBMDQ" at bounding box center [190, 182] width 263 height 12
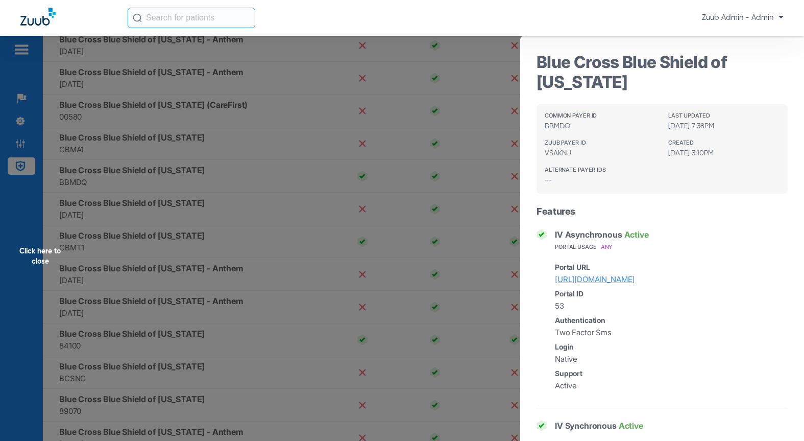
click at [247, 236] on div "Click here to close" at bounding box center [402, 256] width 804 height 441
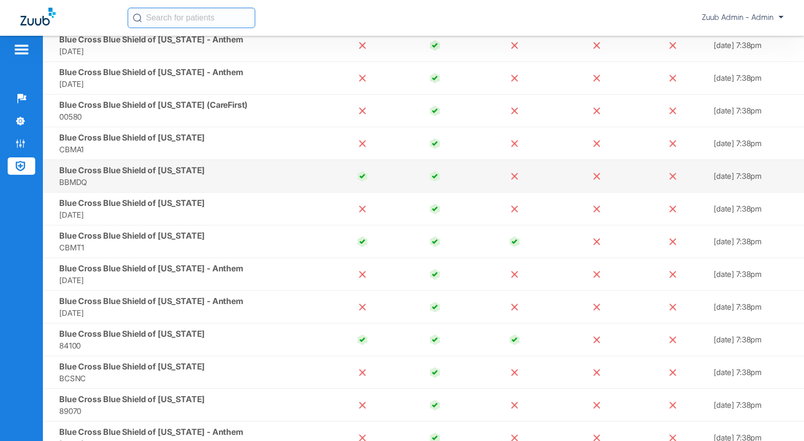
click at [224, 168] on td "Blue Cross Blue Shield of Michigan BBMDQ" at bounding box center [184, 176] width 283 height 33
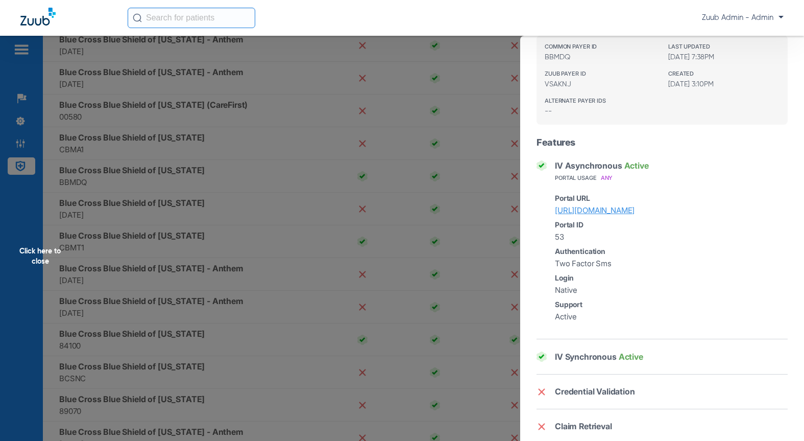
scroll to position [0, 0]
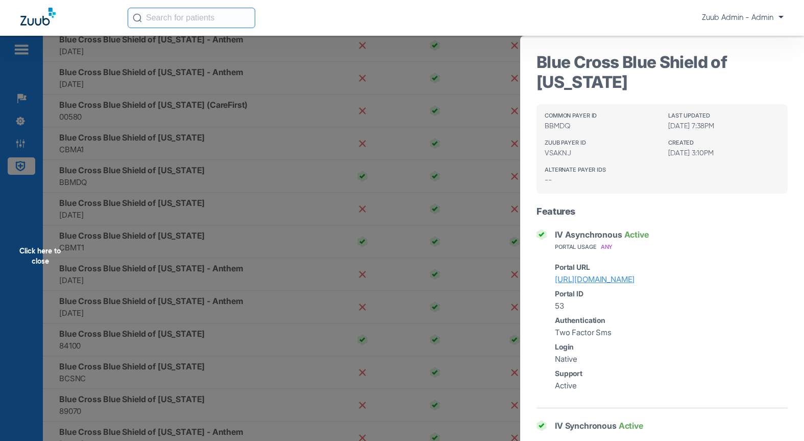
click at [220, 170] on div "Click here to close" at bounding box center [402, 256] width 804 height 441
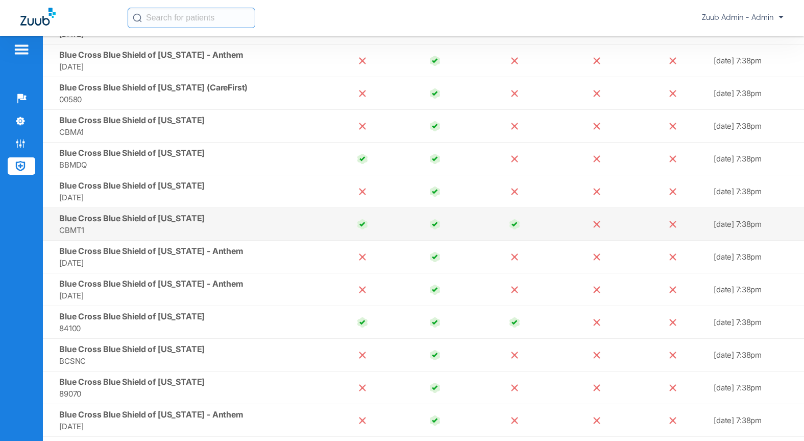
scroll to position [1411, 0]
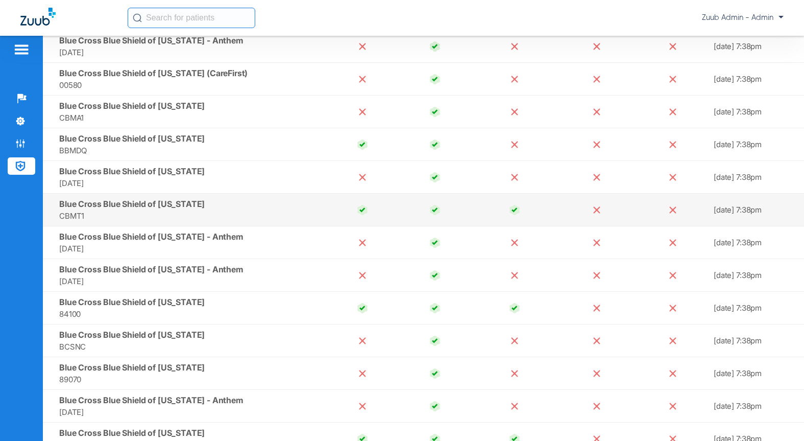
click at [244, 204] on td "Blue Cross Blue Shield of Montana CBMT1" at bounding box center [184, 210] width 283 height 33
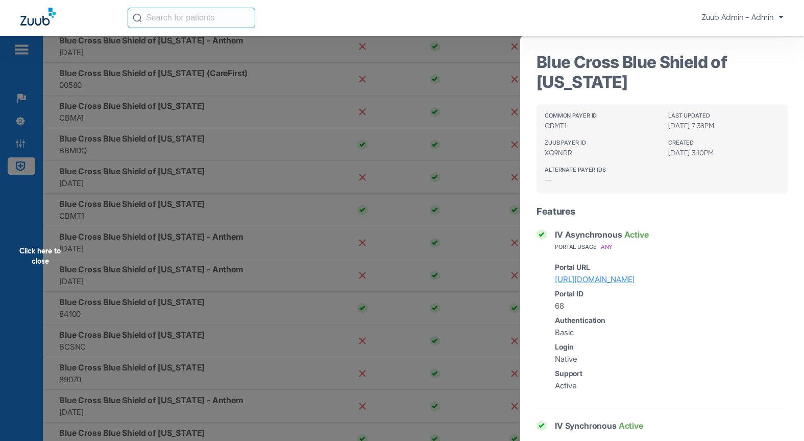
click at [122, 218] on div "Click here to close" at bounding box center [402, 256] width 804 height 441
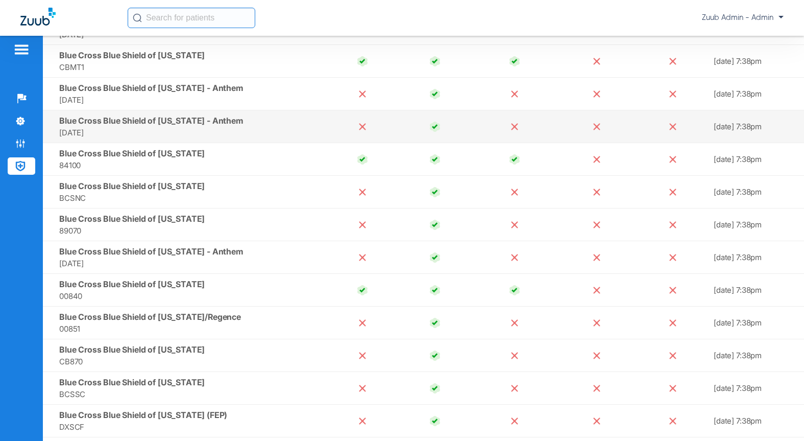
scroll to position [1560, 0]
click at [150, 160] on span "84100" at bounding box center [190, 165] width 263 height 12
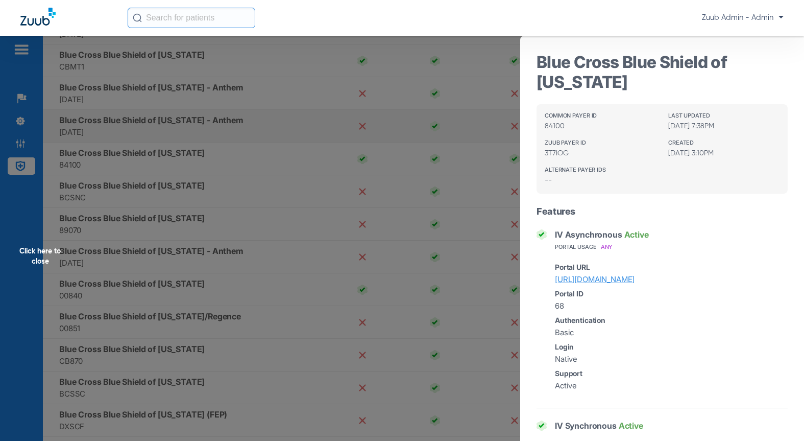
click at [150, 160] on div "Click here to close" at bounding box center [402, 256] width 804 height 441
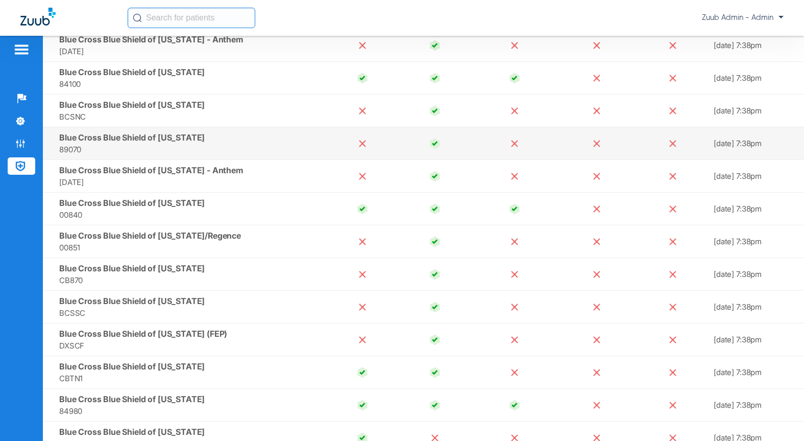
scroll to position [1652, 0]
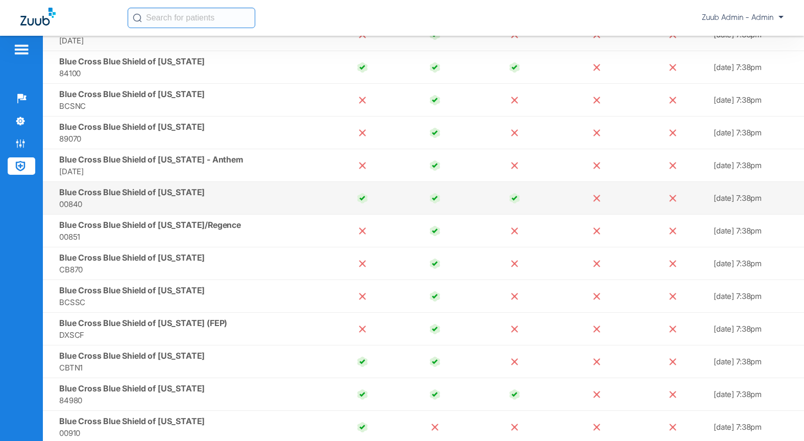
click at [217, 206] on span "00840" at bounding box center [190, 204] width 263 height 12
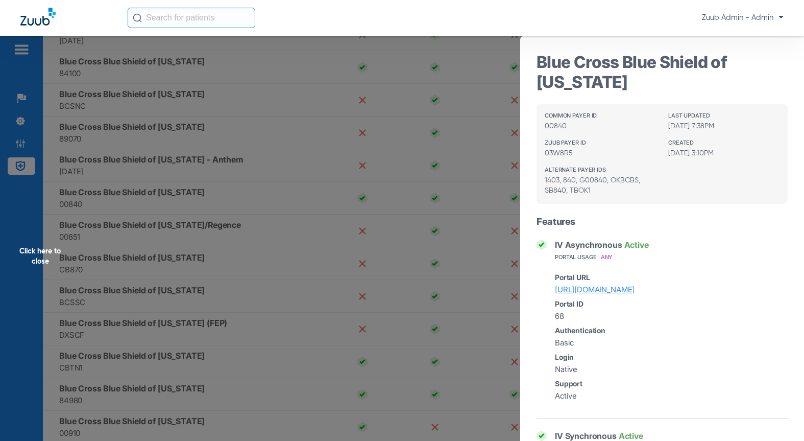
click at [225, 232] on div "Click here to close" at bounding box center [402, 256] width 804 height 441
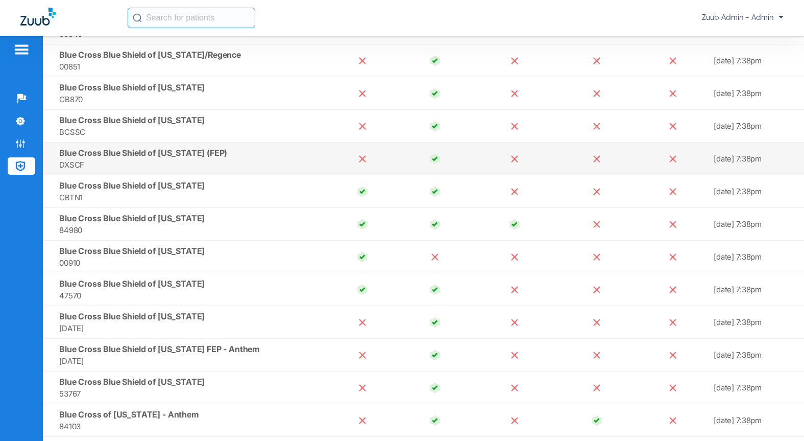
scroll to position [1847, 0]
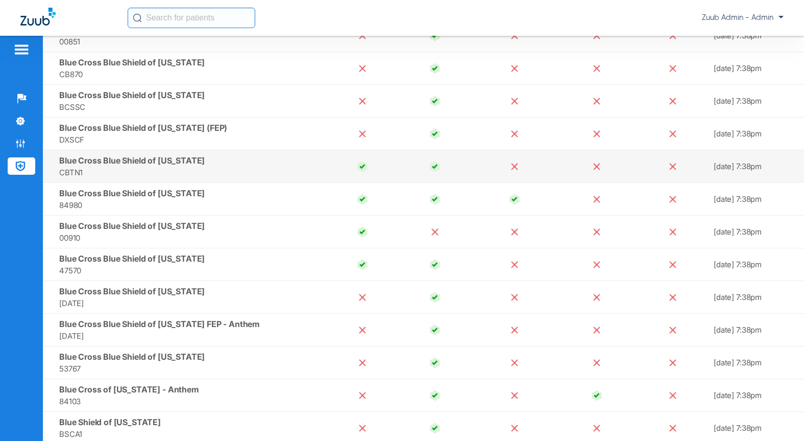
click at [235, 169] on span "CBTN1" at bounding box center [190, 173] width 263 height 12
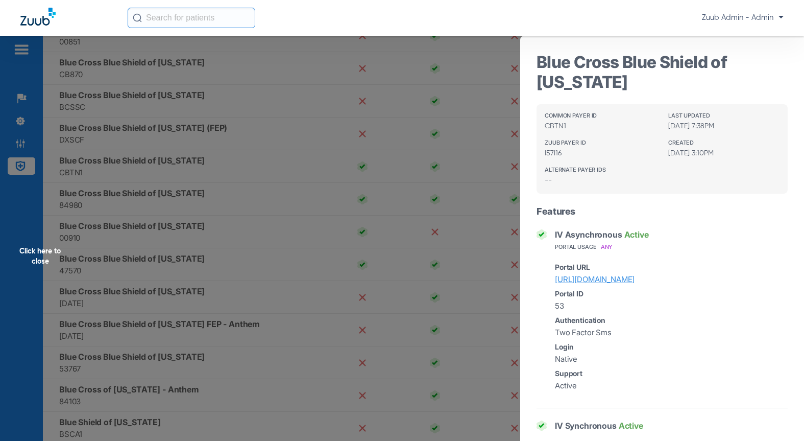
click at [195, 228] on div "Click here to close" at bounding box center [402, 256] width 804 height 441
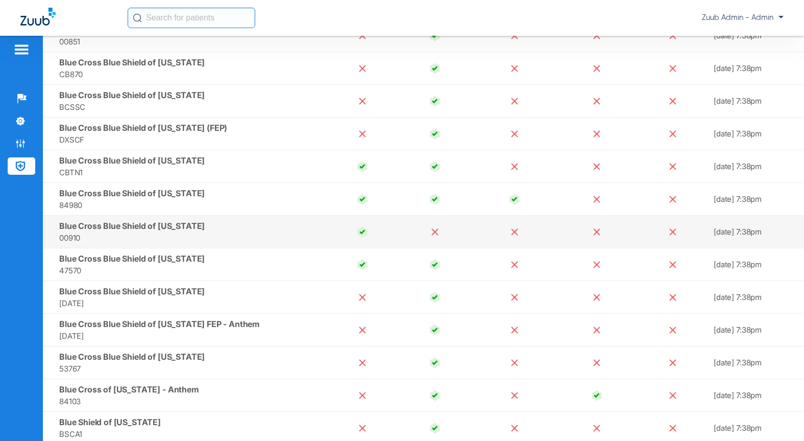
click at [193, 226] on td "Blue Cross Blue Shield of Utah 00910" at bounding box center [184, 232] width 283 height 33
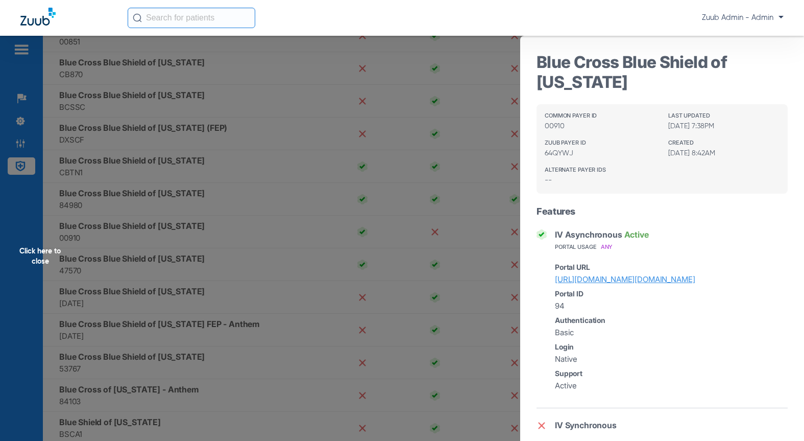
click at [276, 242] on div "Click here to close" at bounding box center [402, 256] width 804 height 441
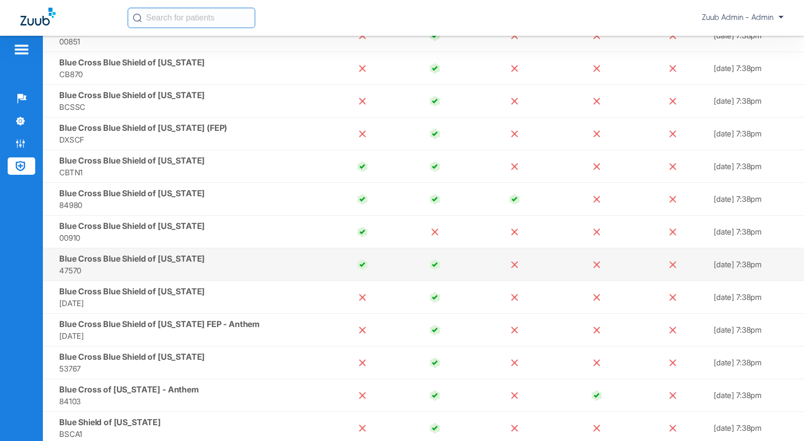
click at [256, 260] on td "Blue Cross Blue Shield of Washington 47570" at bounding box center [184, 264] width 283 height 33
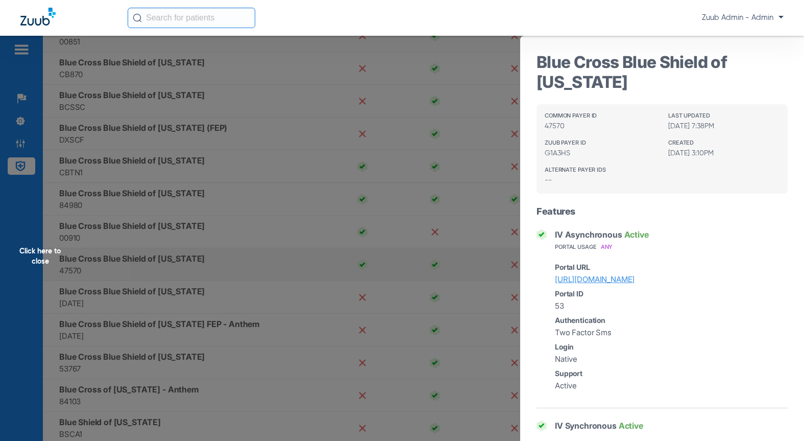
click at [256, 260] on div "Click here to close" at bounding box center [402, 256] width 804 height 441
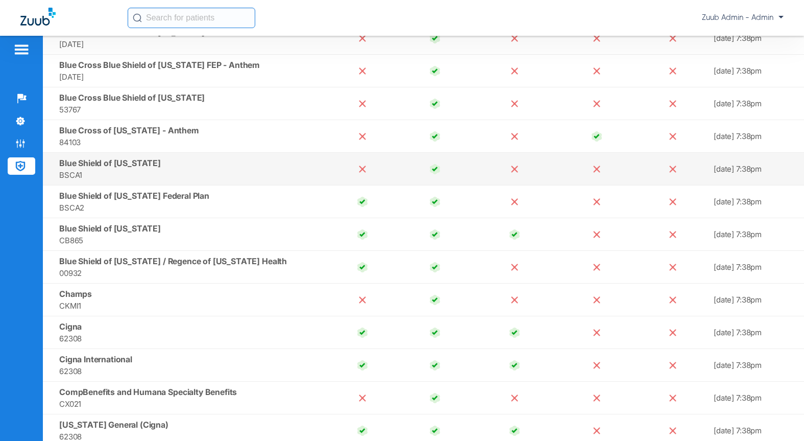
scroll to position [2129, 0]
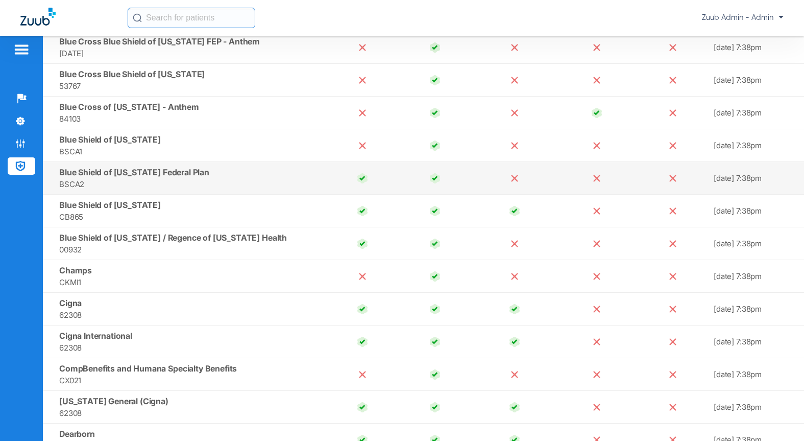
click at [277, 180] on span "BSCA2" at bounding box center [190, 184] width 263 height 12
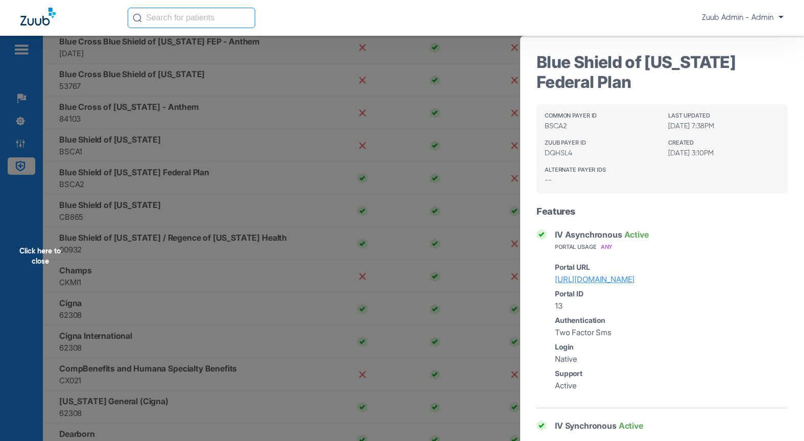
click at [229, 185] on div "Click here to close" at bounding box center [402, 256] width 804 height 441
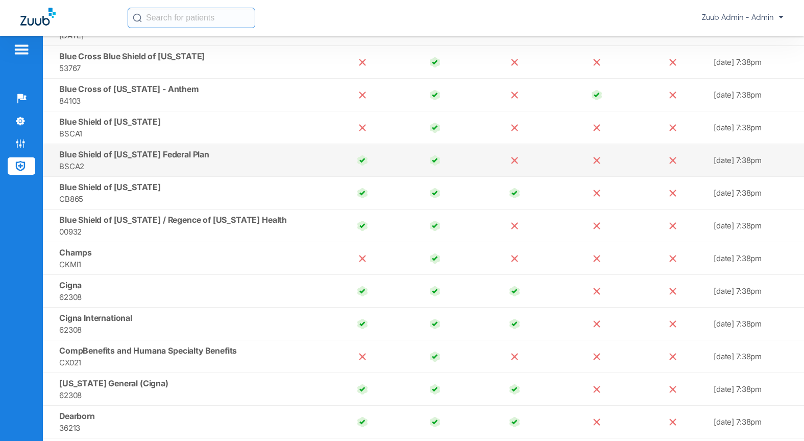
scroll to position [2155, 0]
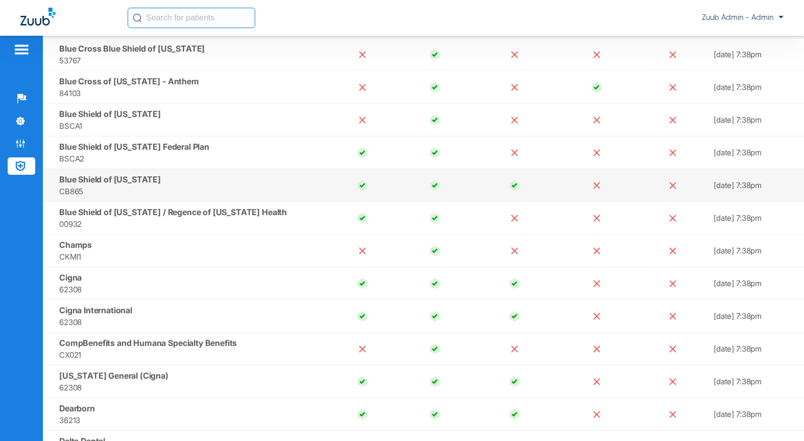
click at [231, 182] on td "Blue Shield of Pennsylvania CB865" at bounding box center [184, 185] width 283 height 33
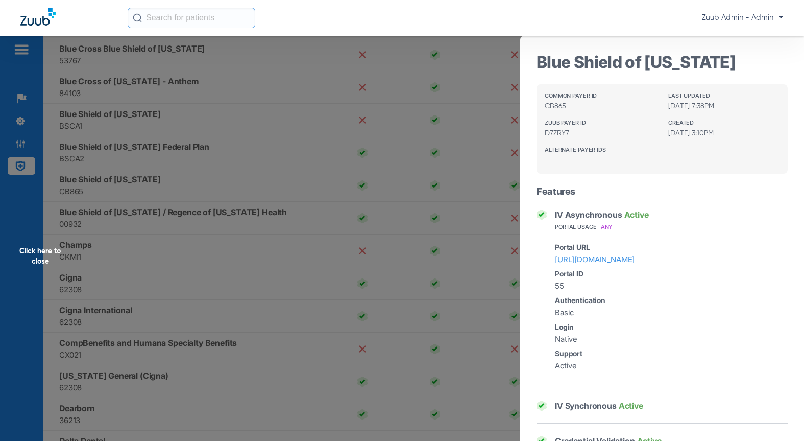
scroll to position [2, 0]
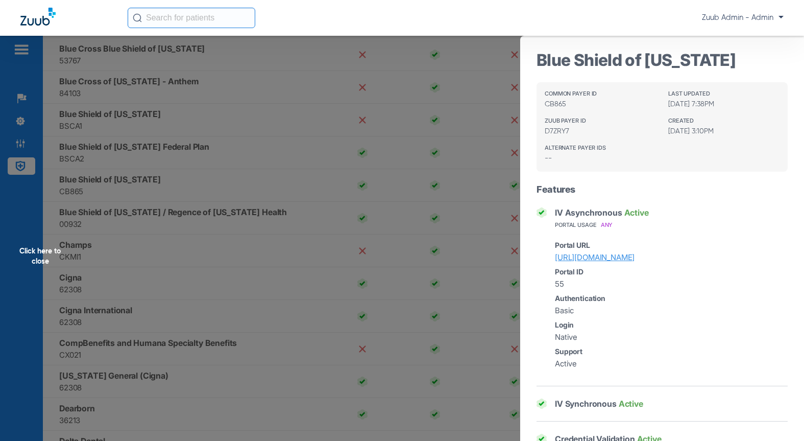
click at [250, 296] on div "Click here to close" at bounding box center [402, 256] width 804 height 441
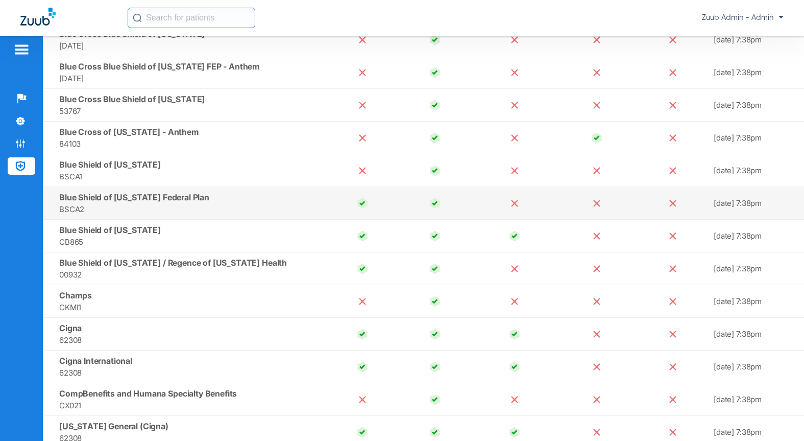
scroll to position [2112, 0]
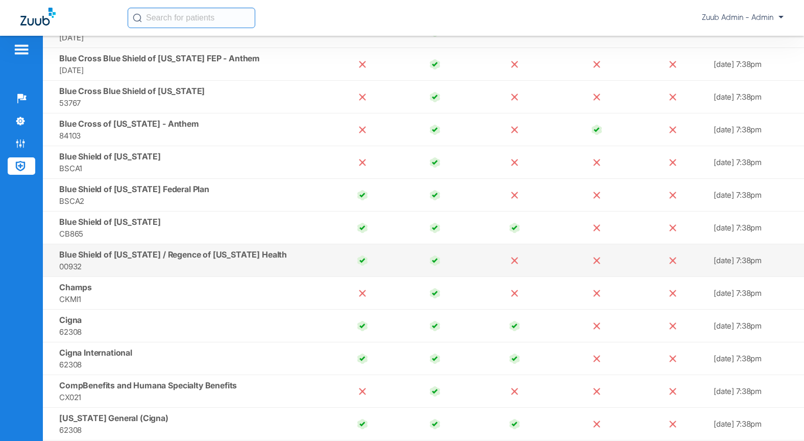
click at [246, 257] on span "Blue Shield of [US_STATE] / Regence of [US_STATE] Health" at bounding box center [173, 254] width 228 height 10
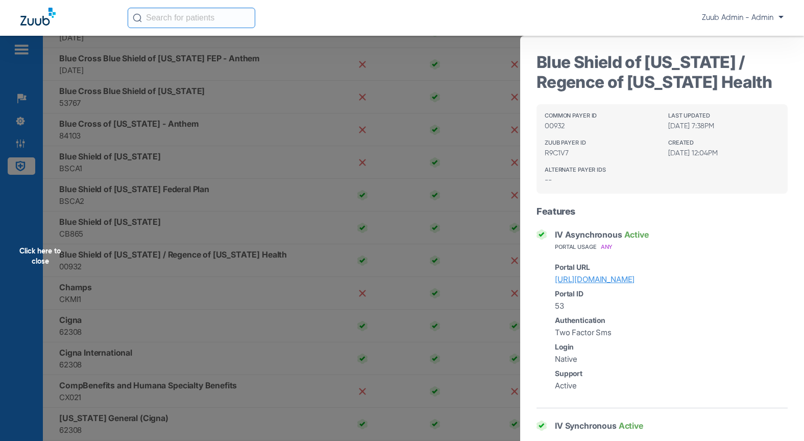
click at [219, 264] on div "Click here to close" at bounding box center [402, 256] width 804 height 441
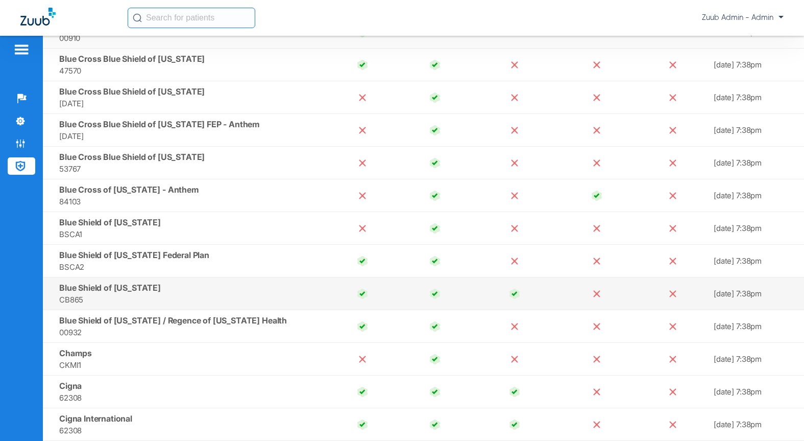
scroll to position [2055, 0]
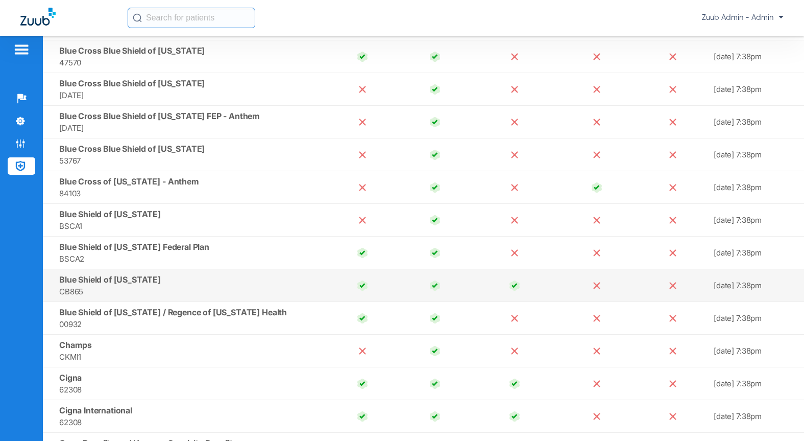
click at [249, 278] on td "Blue Shield of Pennsylvania CB865" at bounding box center [184, 285] width 283 height 33
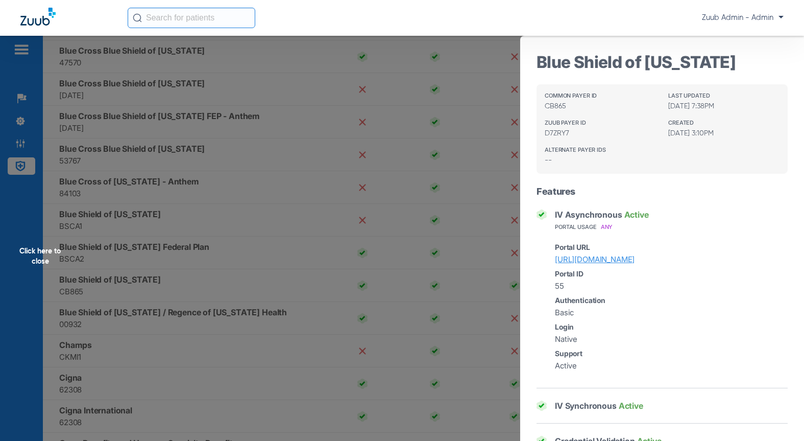
click at [236, 264] on div "Click here to close" at bounding box center [402, 256] width 804 height 441
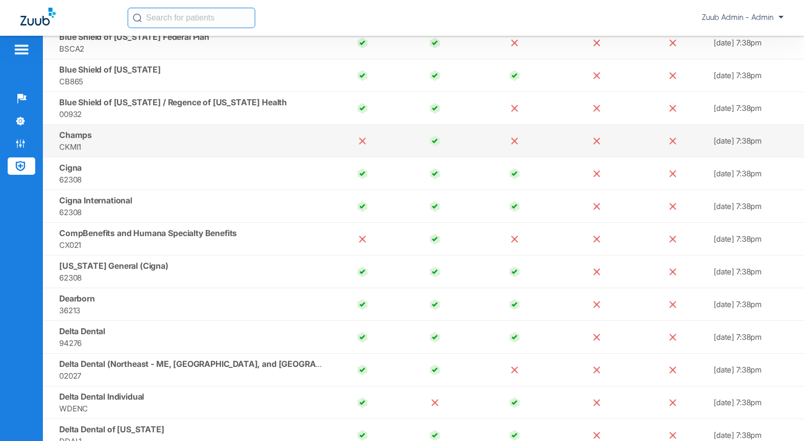
scroll to position [2245, 0]
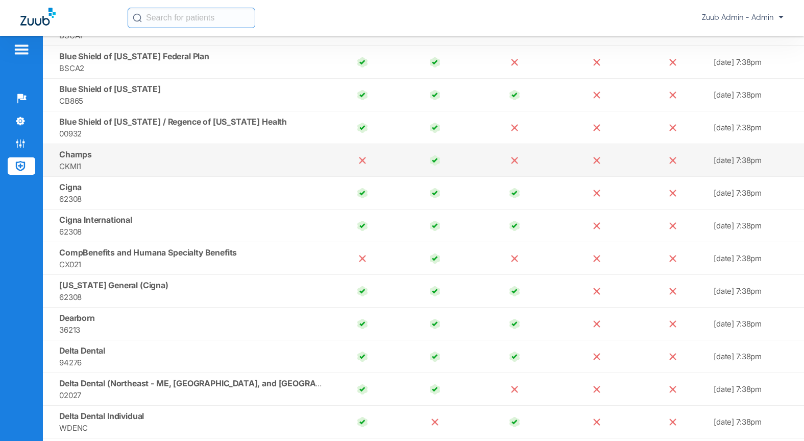
click at [194, 168] on span "CKMI1" at bounding box center [190, 166] width 263 height 12
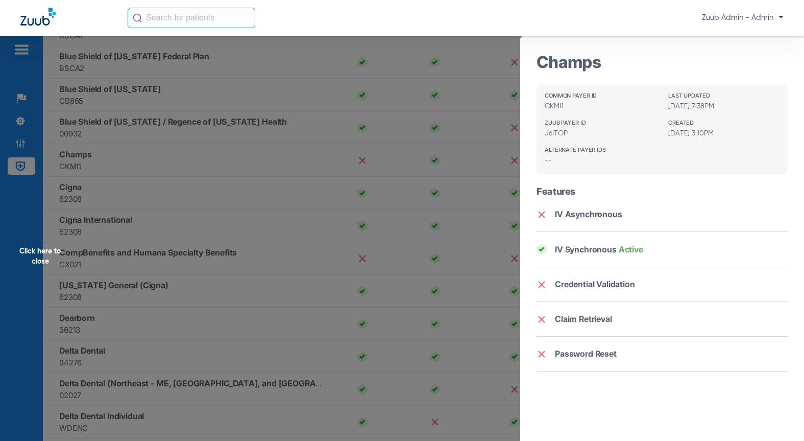
click at [122, 222] on div "Click here to close" at bounding box center [402, 256] width 804 height 441
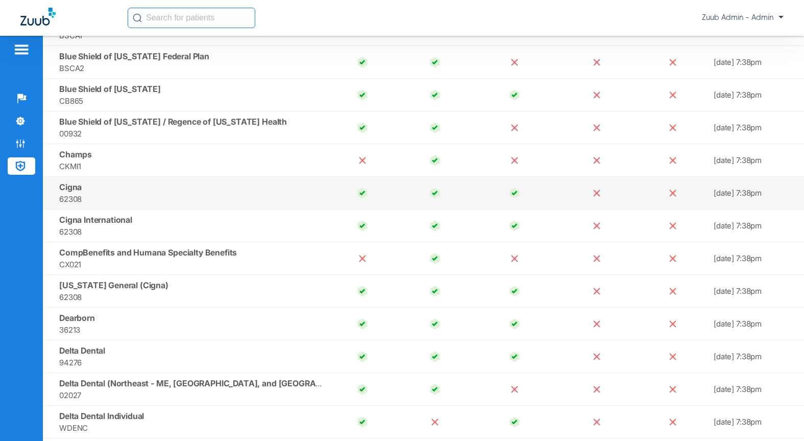
click at [150, 178] on td "Cigna 62308" at bounding box center [184, 193] width 283 height 33
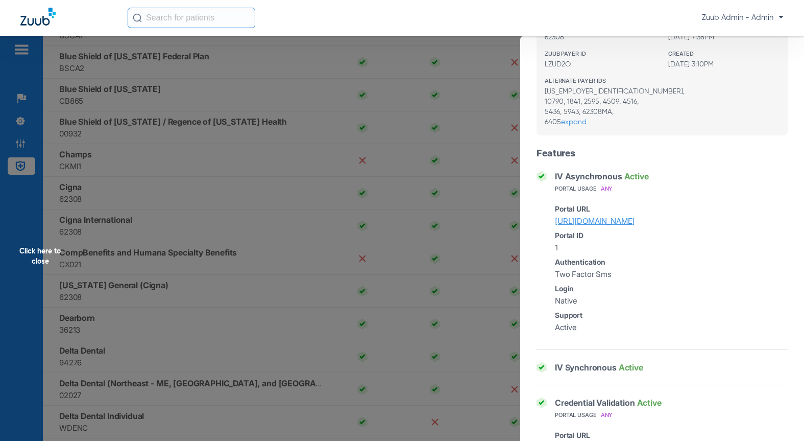
scroll to position [69, 0]
click at [271, 182] on div "Click here to close" at bounding box center [402, 256] width 804 height 441
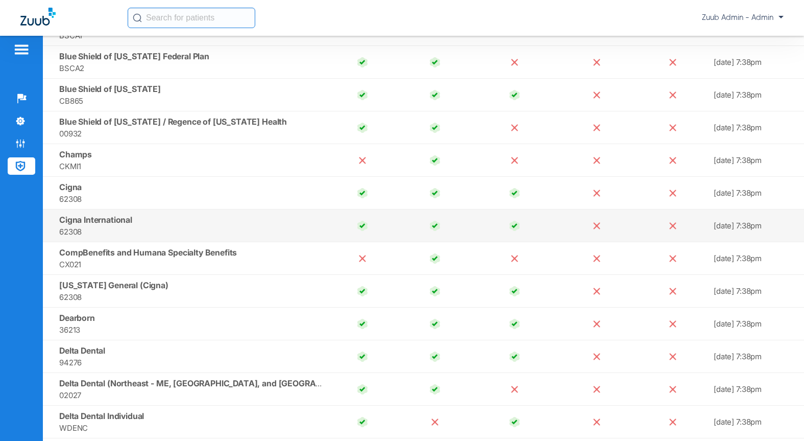
click at [231, 236] on span "62308" at bounding box center [190, 232] width 263 height 12
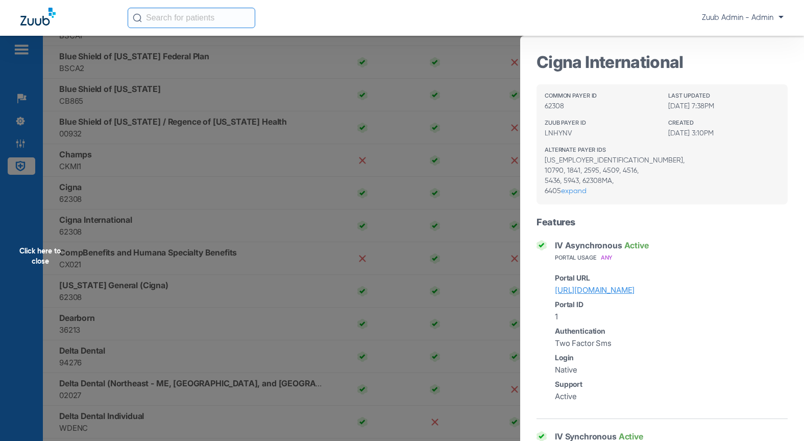
click at [140, 301] on div "Click here to close" at bounding box center [402, 256] width 804 height 441
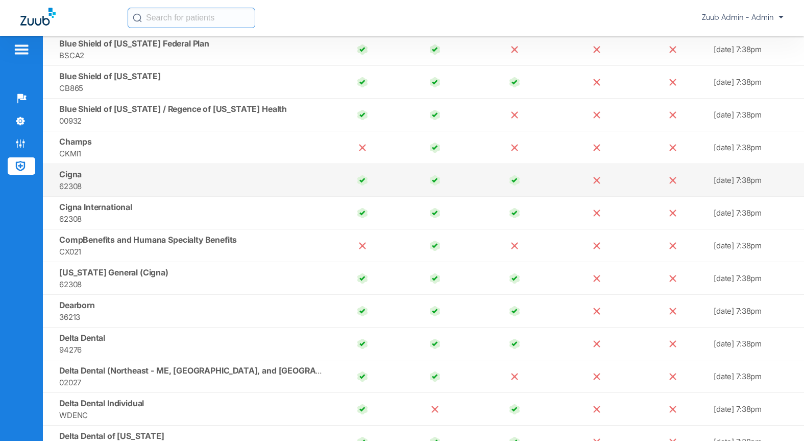
scroll to position [2294, 0]
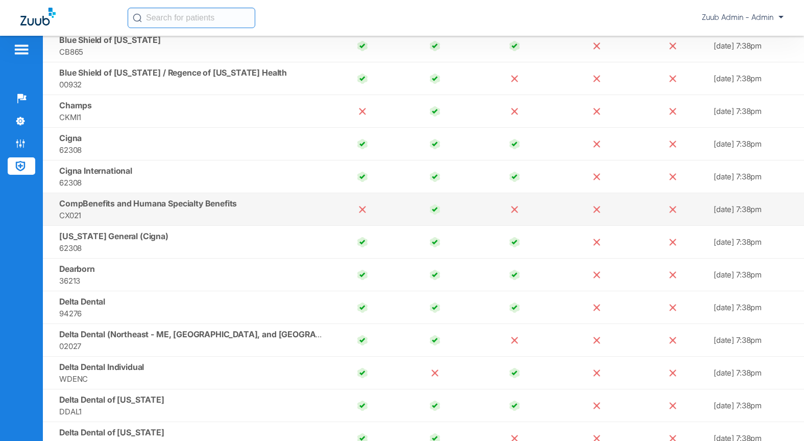
click at [292, 210] on span "CX021" at bounding box center [190, 215] width 263 height 12
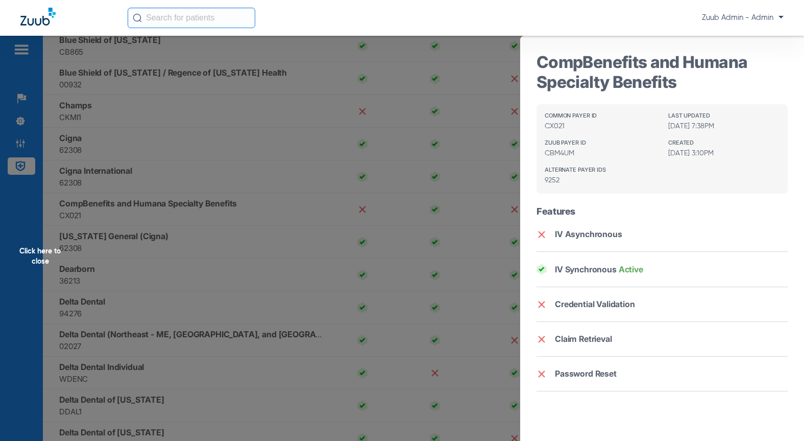
click at [150, 277] on div "Click here to close" at bounding box center [402, 256] width 804 height 441
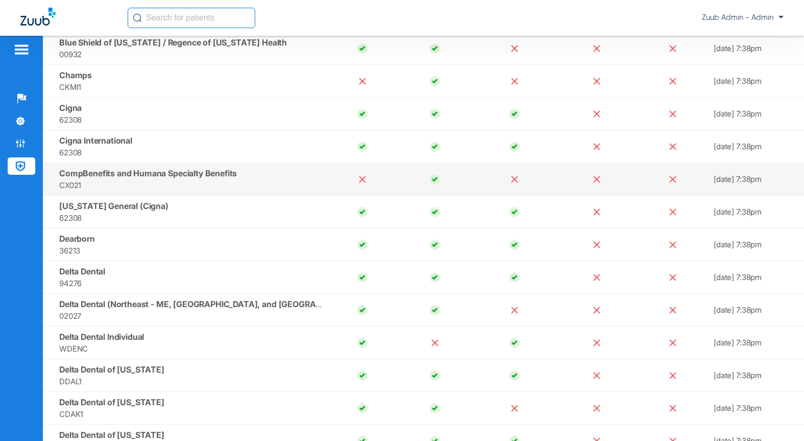
scroll to position [2338, 0]
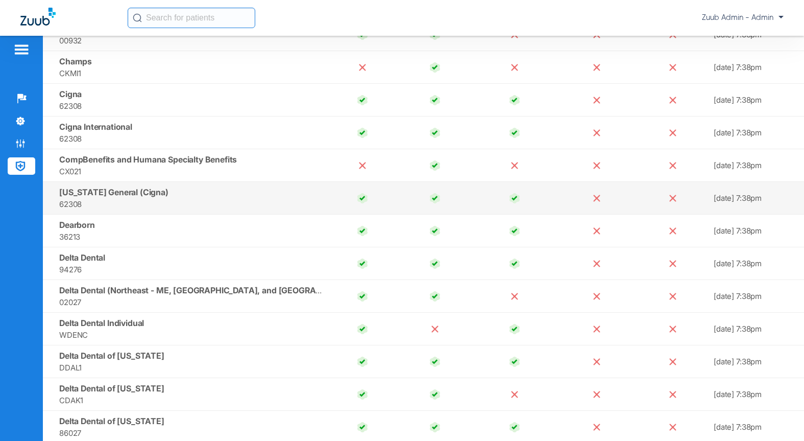
click at [185, 203] on span "62308" at bounding box center [190, 204] width 263 height 12
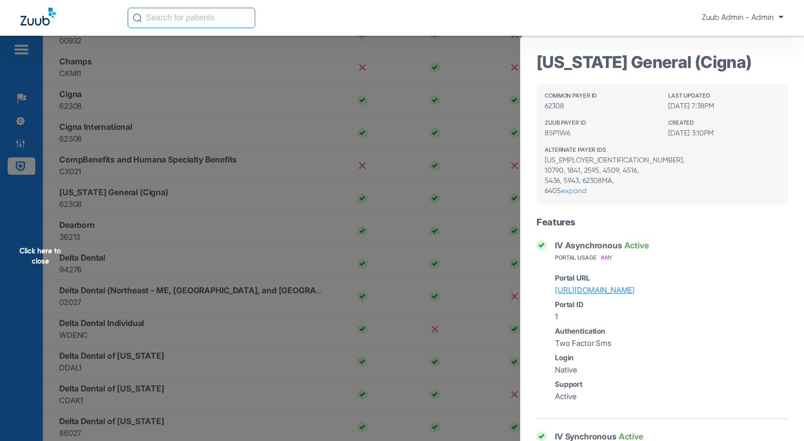
click at [173, 220] on div "Click here to close" at bounding box center [402, 256] width 804 height 441
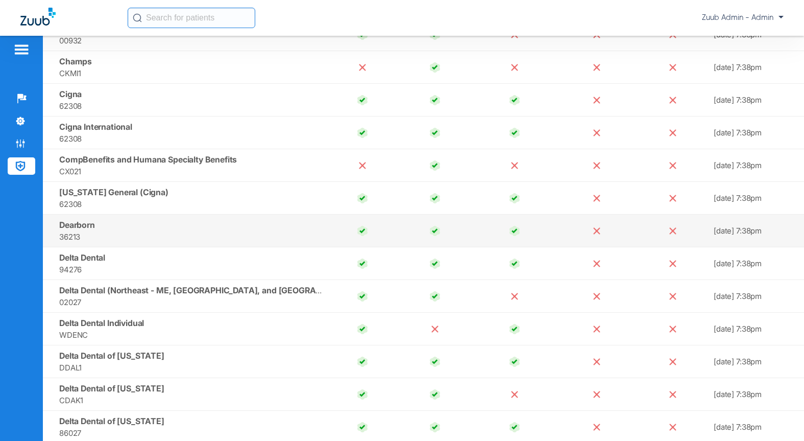
click at [147, 229] on td "Dearborn 36213" at bounding box center [184, 231] width 283 height 33
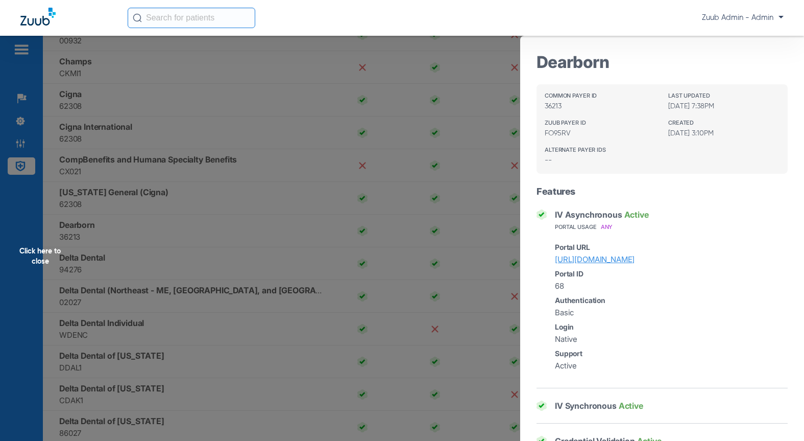
click at [185, 201] on div "Click here to close" at bounding box center [402, 256] width 804 height 441
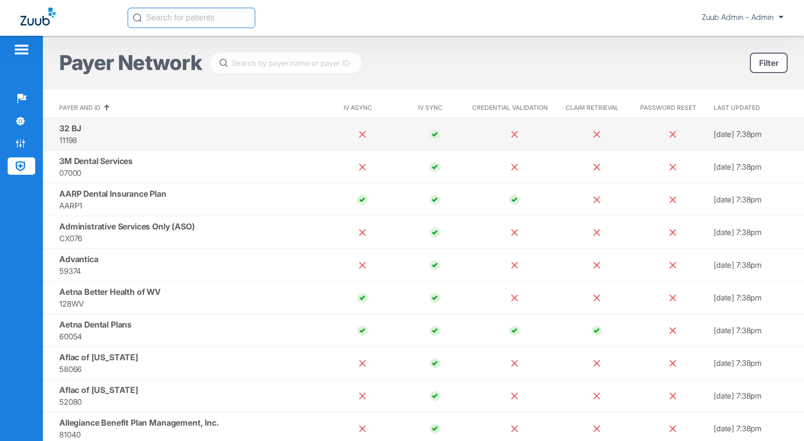
scroll to position [0, 0]
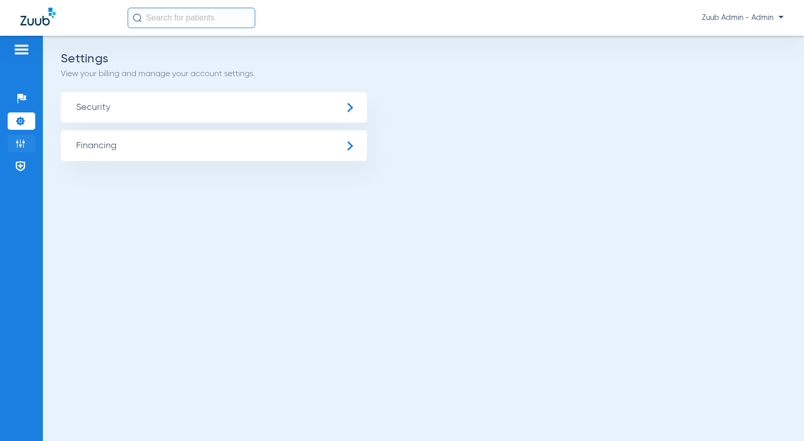
click at [20, 149] on li "Admin" at bounding box center [22, 143] width 28 height 17
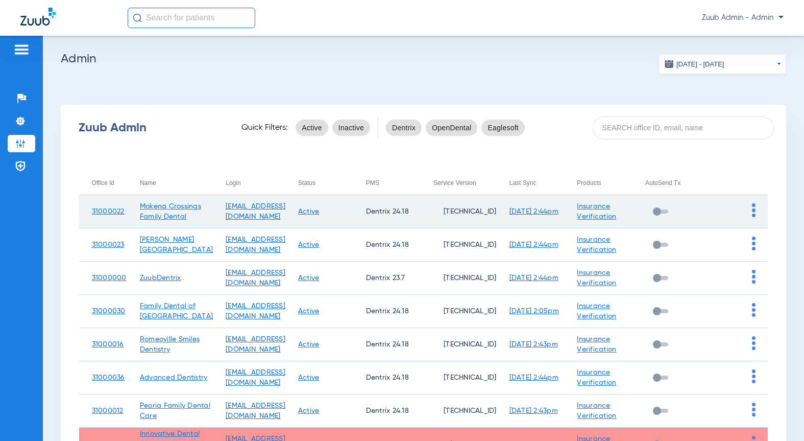
click at [752, 212] on img at bounding box center [754, 210] width 4 height 14
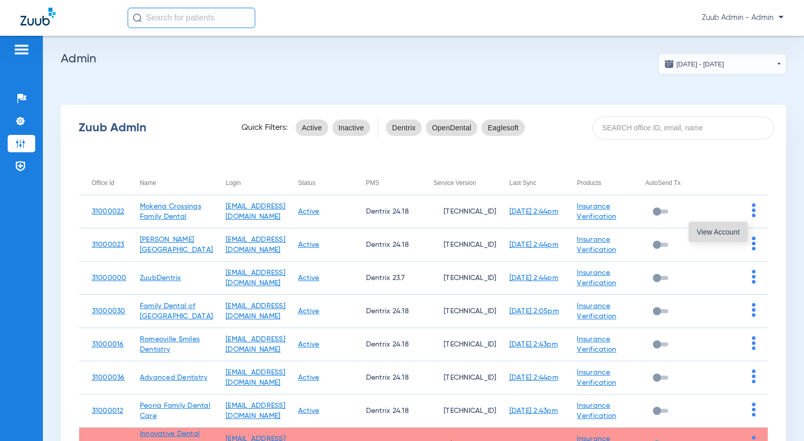
click at [718, 234] on span "View Account" at bounding box center [718, 231] width 43 height 7
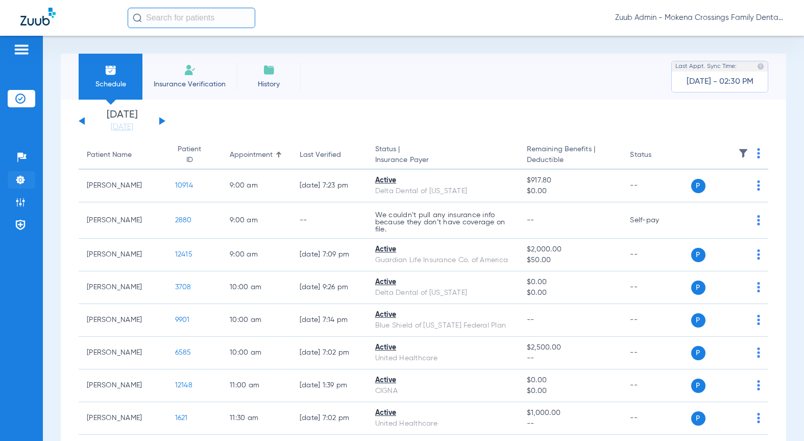
click at [29, 180] on li "Settings" at bounding box center [22, 179] width 28 height 17
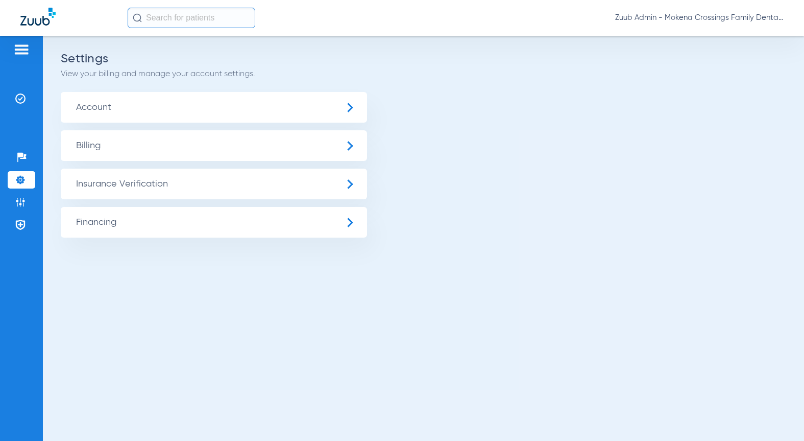
click at [497, 171] on ul "Account Billing Insurance Verification General Settings My Insurance Payers Ins…" at bounding box center [424, 165] width 726 height 146
click at [130, 179] on span "Insurance Verification" at bounding box center [214, 184] width 306 height 31
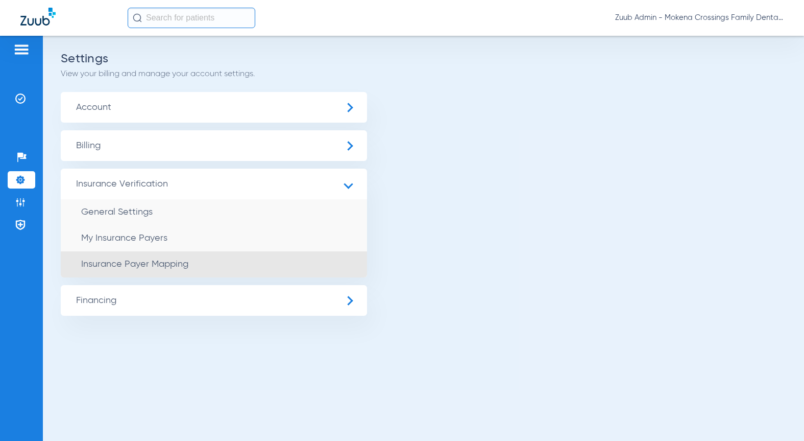
click at [146, 260] on span "Insurance Payer Mapping" at bounding box center [134, 263] width 107 height 9
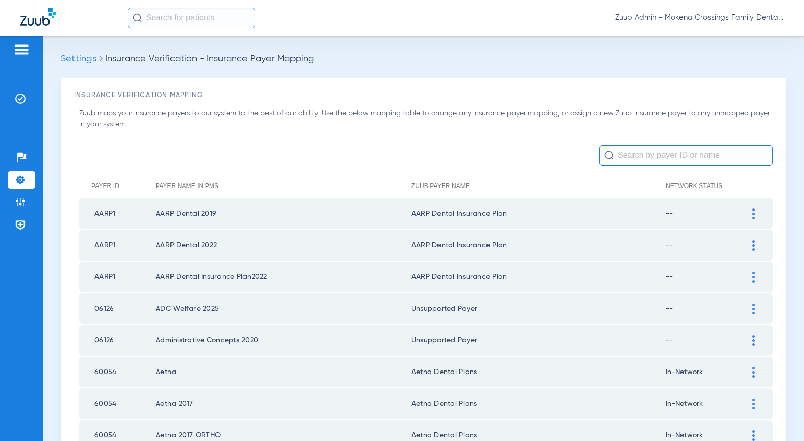
click at [753, 217] on img at bounding box center [754, 213] width 3 height 11
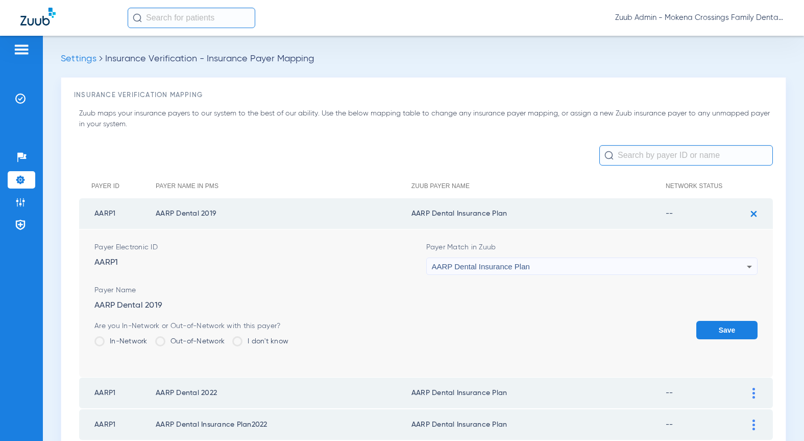
click at [536, 266] on div "AARP Dental Insurance Plan" at bounding box center [590, 266] width 316 height 17
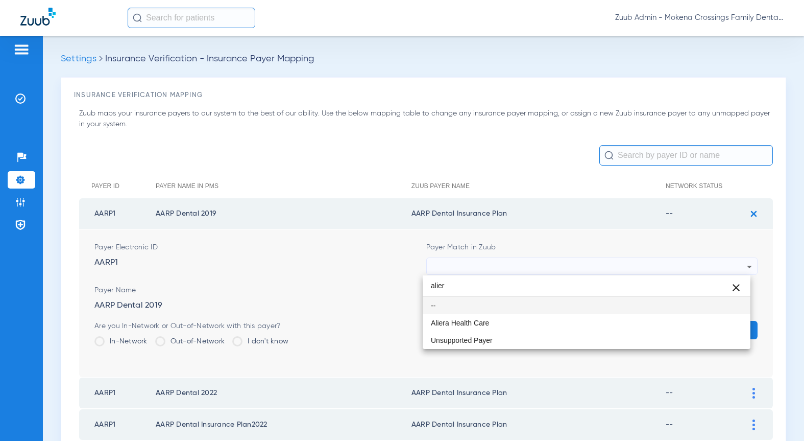
drag, startPoint x: 460, startPoint y: 288, endPoint x: 381, endPoint y: 282, distance: 79.4
click at [383, 282] on div "alier close -- Aliera Health Care Unsupported Payer" at bounding box center [402, 220] width 804 height 441
type input "affi"
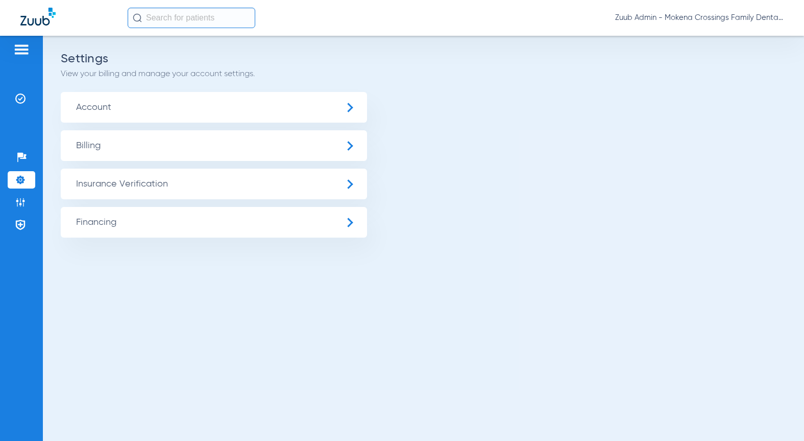
click at [122, 188] on span "Insurance Verification" at bounding box center [214, 184] width 306 height 31
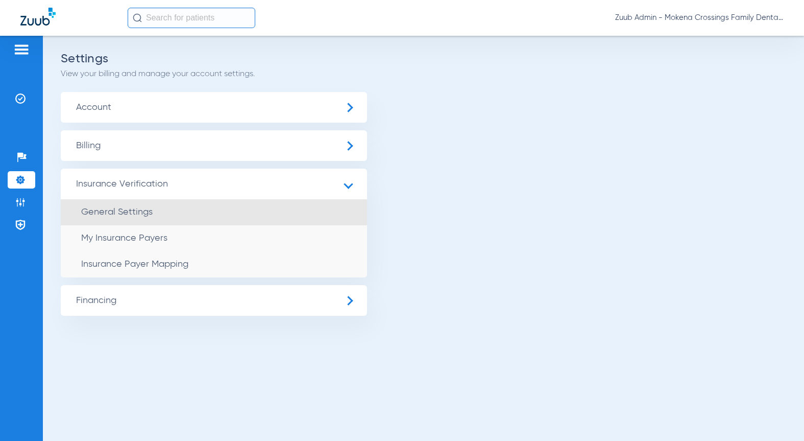
click at [146, 214] on span "General Settings" at bounding box center [117, 211] width 72 height 9
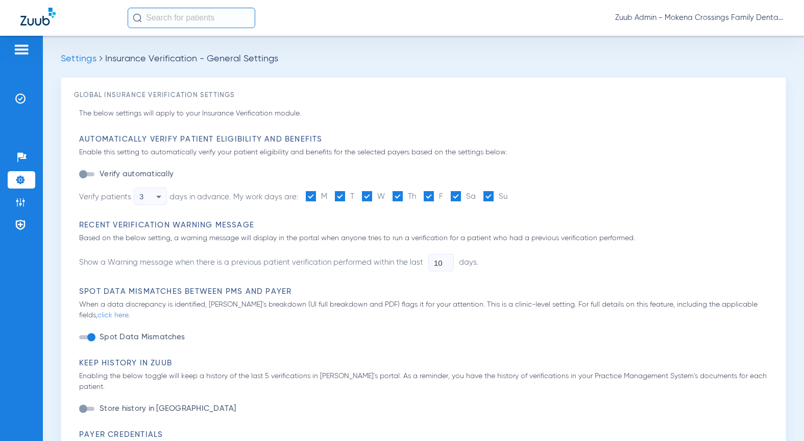
type input "1"
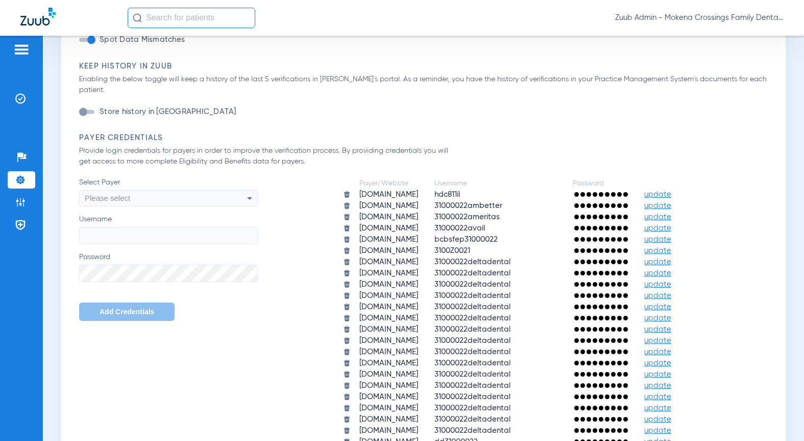
scroll to position [431, 0]
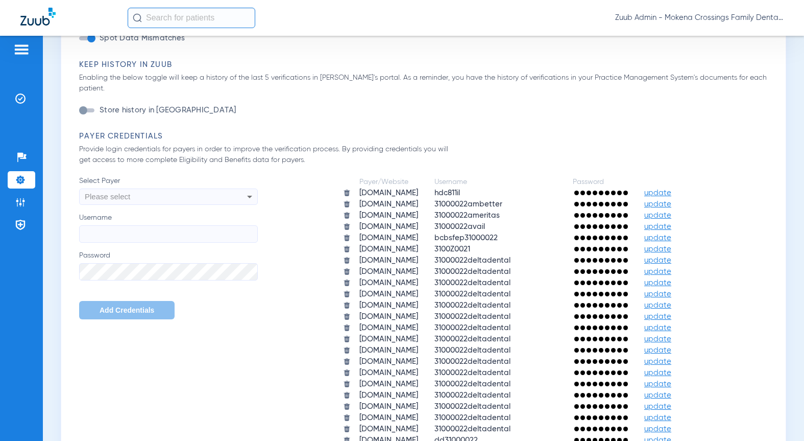
click at [146, 188] on div "Please select" at bounding box center [152, 196] width 134 height 17
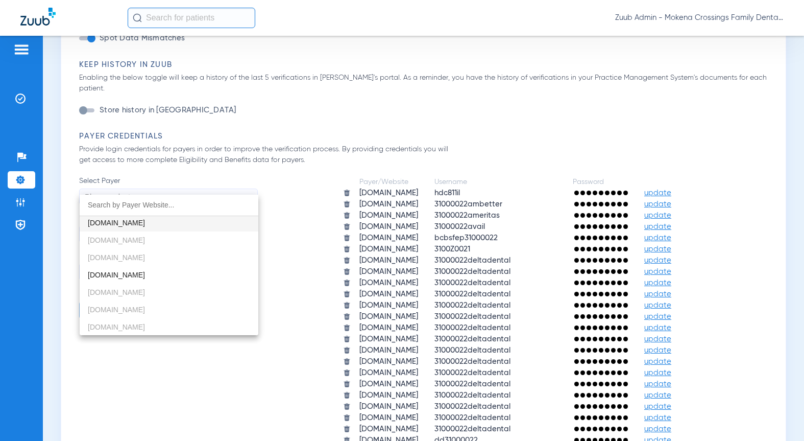
scroll to position [0, 0]
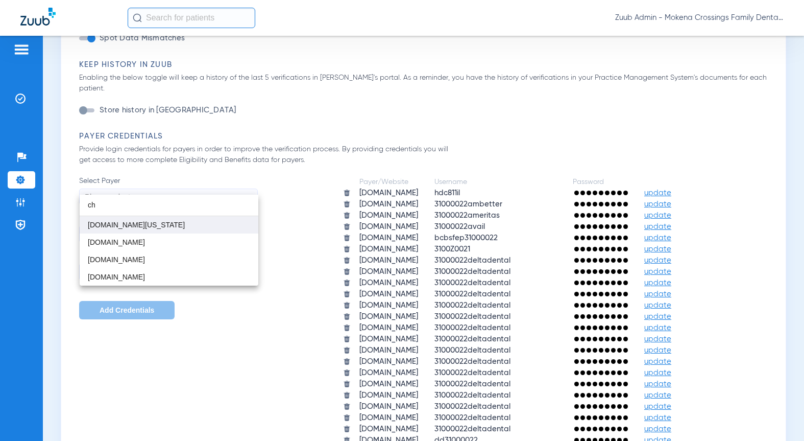
type input "c"
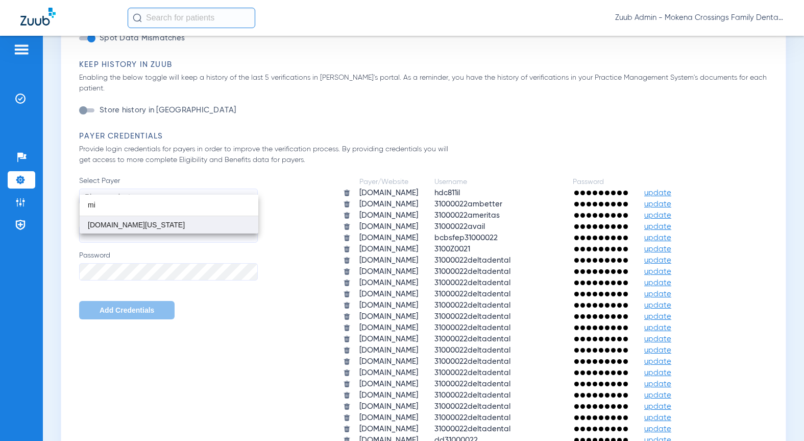
type input "m"
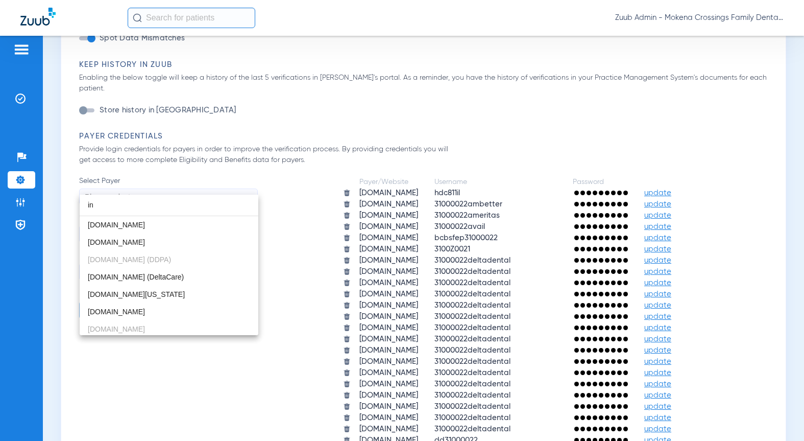
type input "i"
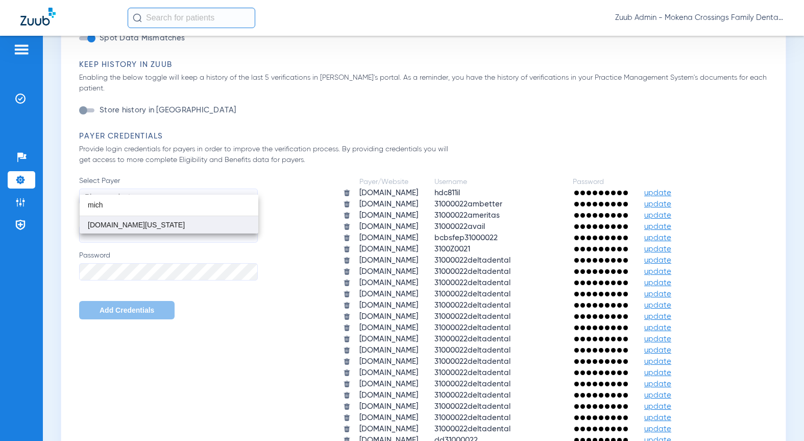
type input "mich"
drag, startPoint x: 163, startPoint y: 227, endPoint x: 88, endPoint y: 222, distance: 75.8
click at [88, 222] on mat-option "milogintp.michigan.gov" at bounding box center [169, 224] width 179 height 17
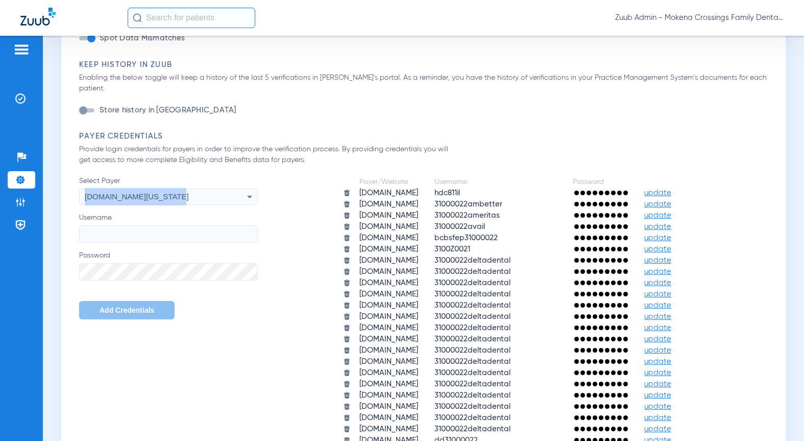
copy span "milogintp.michigan.gov"
drag, startPoint x: 161, startPoint y: 186, endPoint x: 87, endPoint y: 188, distance: 74.1
click at [87, 192] on span "milogintp.michigan.gov" at bounding box center [137, 196] width 104 height 9
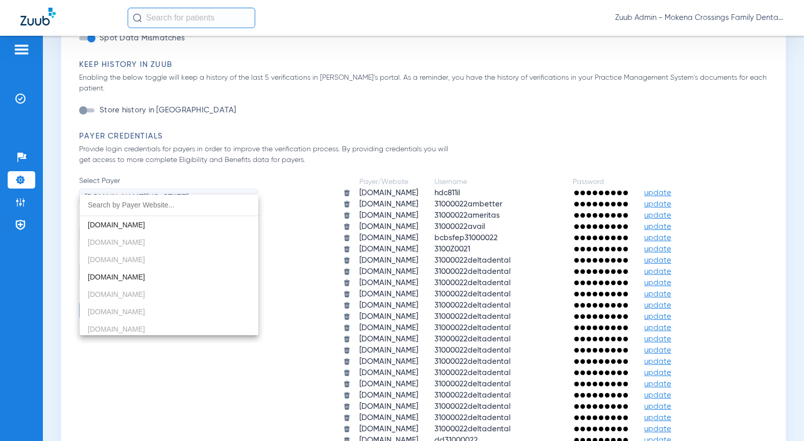
scroll to position [749, 0]
